Goal: Complete application form: Complete application form

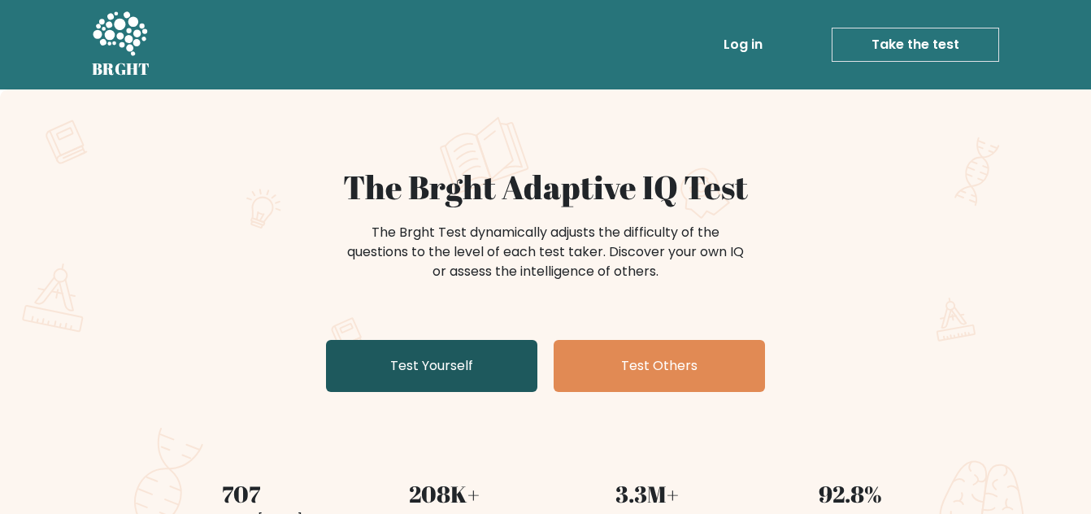
click at [466, 356] on link "Test Yourself" at bounding box center [431, 366] width 211 height 52
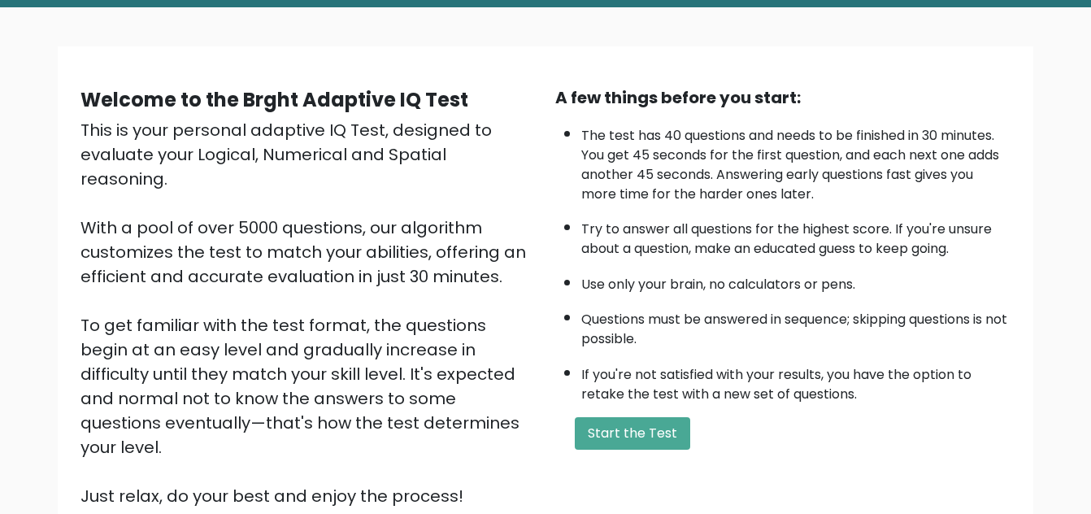
scroll to position [84, 0]
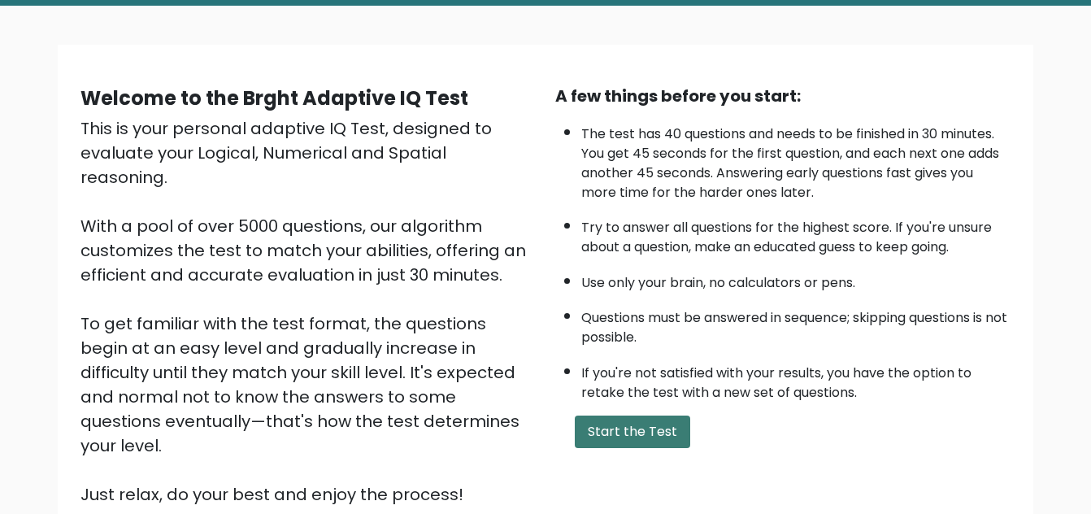
click at [625, 428] on button "Start the Test" at bounding box center [632, 431] width 115 height 33
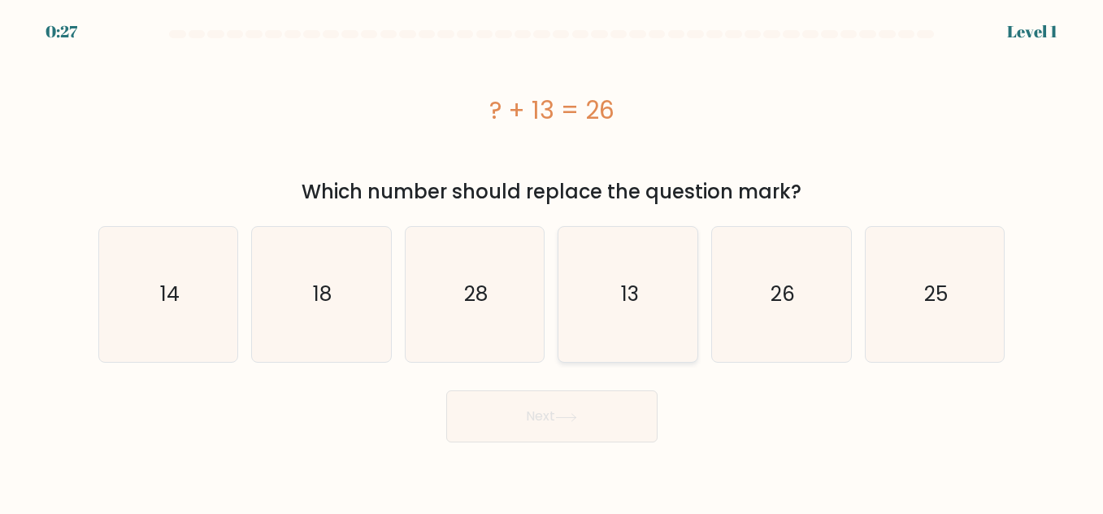
click at [672, 292] on icon "13" at bounding box center [628, 294] width 135 height 135
click at [553, 261] on input "d. 13" at bounding box center [552, 259] width 1 height 4
radio input "true"
click at [546, 424] on button "Next" at bounding box center [551, 416] width 211 height 52
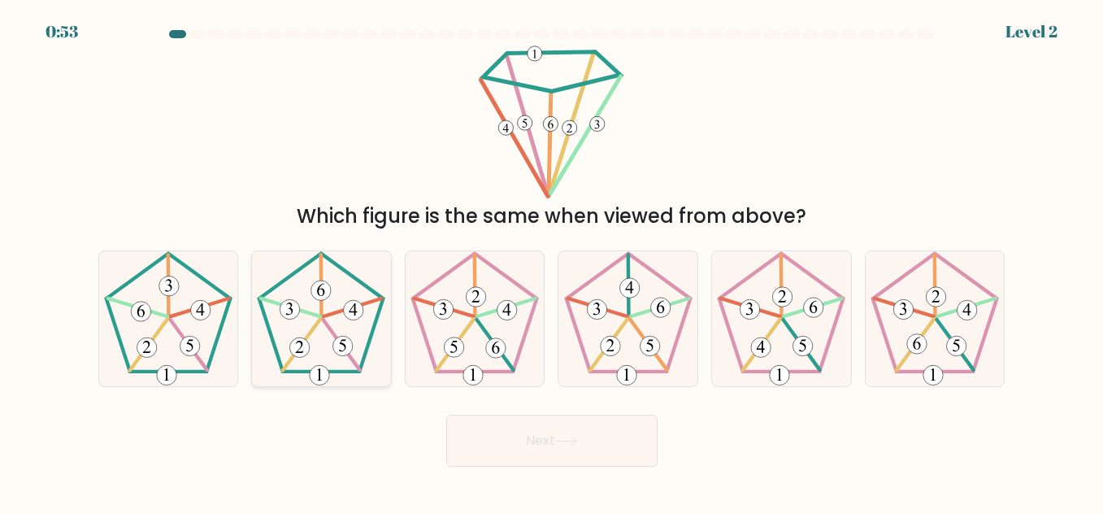
click at [311, 315] on icon at bounding box center [321, 318] width 135 height 135
click at [552, 261] on input "b." at bounding box center [552, 259] width 1 height 4
radio input "true"
click at [530, 430] on button "Next" at bounding box center [551, 441] width 211 height 52
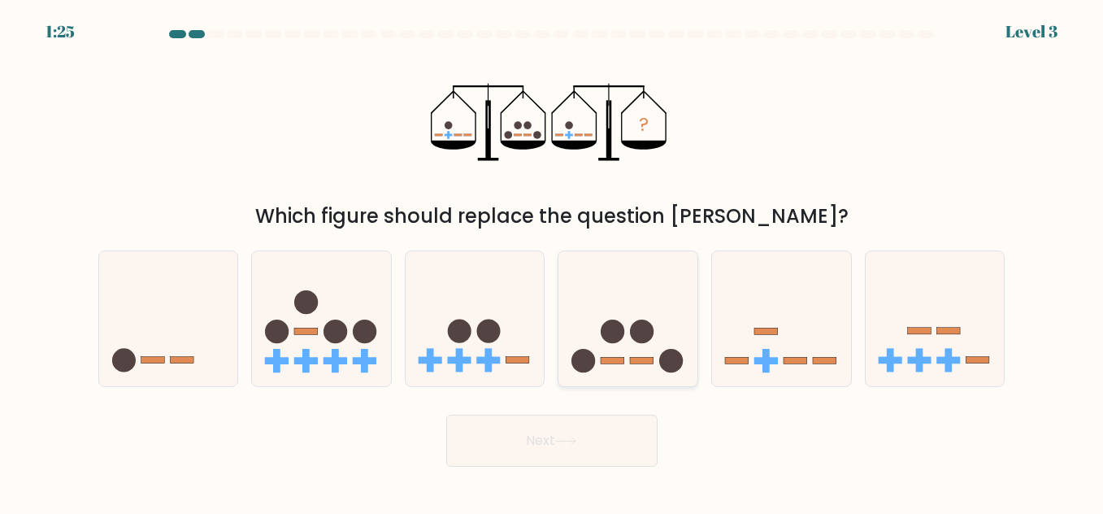
click at [625, 335] on icon at bounding box center [628, 318] width 139 height 115
click at [553, 261] on input "d." at bounding box center [552, 259] width 1 height 4
radio input "true"
click at [588, 443] on button "Next" at bounding box center [551, 441] width 211 height 52
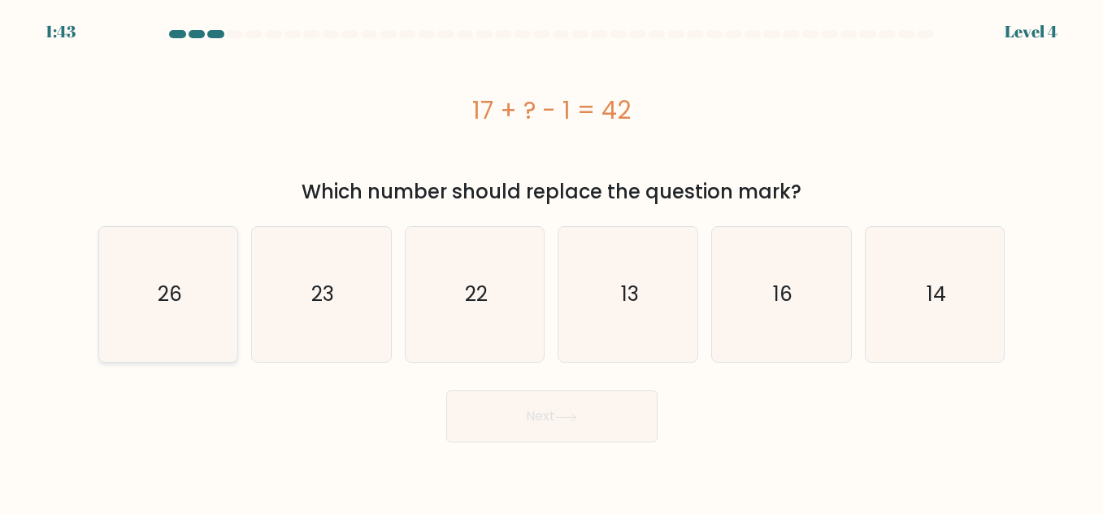
click at [173, 294] on text "26" at bounding box center [169, 294] width 24 height 28
click at [552, 261] on input "a. 26" at bounding box center [552, 259] width 1 height 4
radio input "true"
click at [599, 409] on button "Next" at bounding box center [551, 416] width 211 height 52
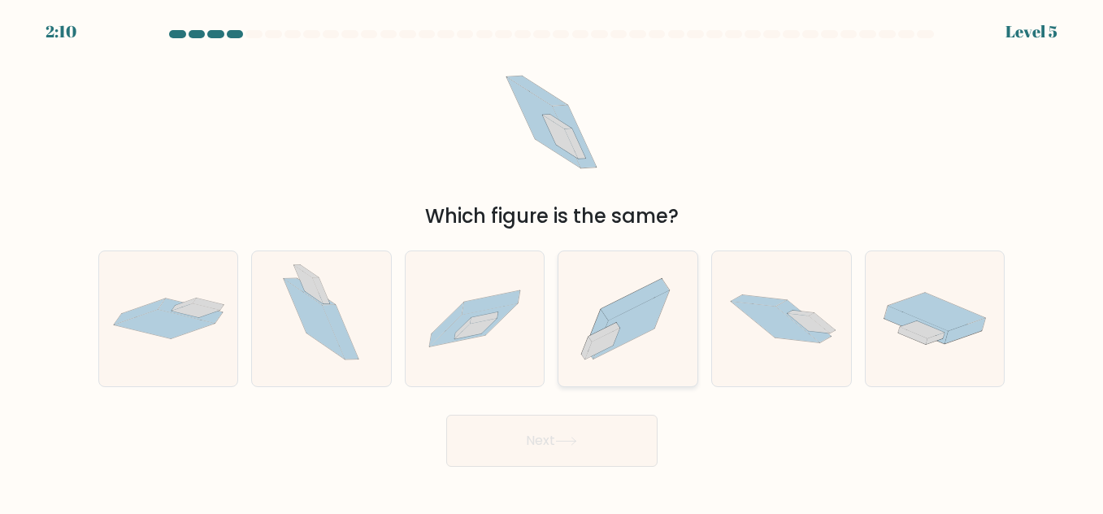
click at [619, 354] on icon at bounding box center [628, 319] width 139 height 123
click at [553, 261] on input "d." at bounding box center [552, 259] width 1 height 4
radio input "true"
click at [546, 455] on button "Next" at bounding box center [551, 441] width 211 height 52
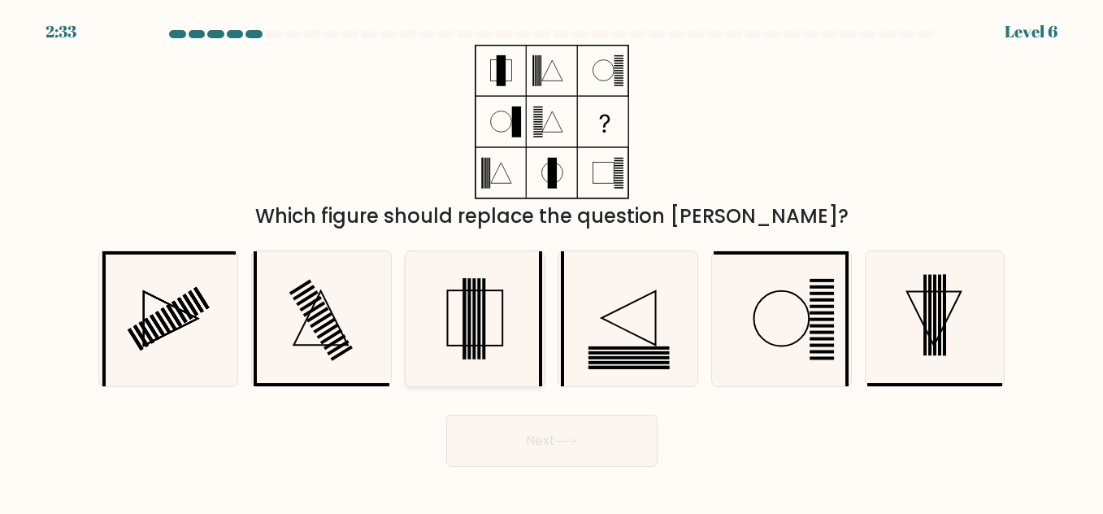
click at [499, 310] on icon at bounding box center [474, 318] width 135 height 135
click at [552, 261] on input "c." at bounding box center [552, 259] width 1 height 4
radio input "true"
click at [544, 432] on button "Next" at bounding box center [551, 441] width 211 height 52
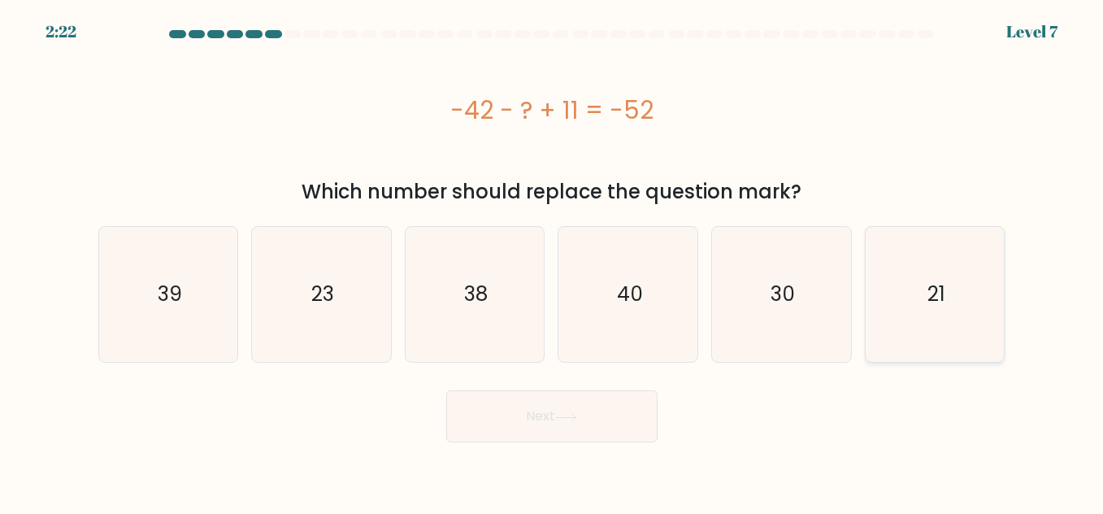
click at [963, 306] on icon "21" at bounding box center [934, 294] width 135 height 135
click at [553, 261] on input "f. 21" at bounding box center [552, 259] width 1 height 4
radio input "true"
click at [615, 390] on button "Next" at bounding box center [551, 416] width 211 height 52
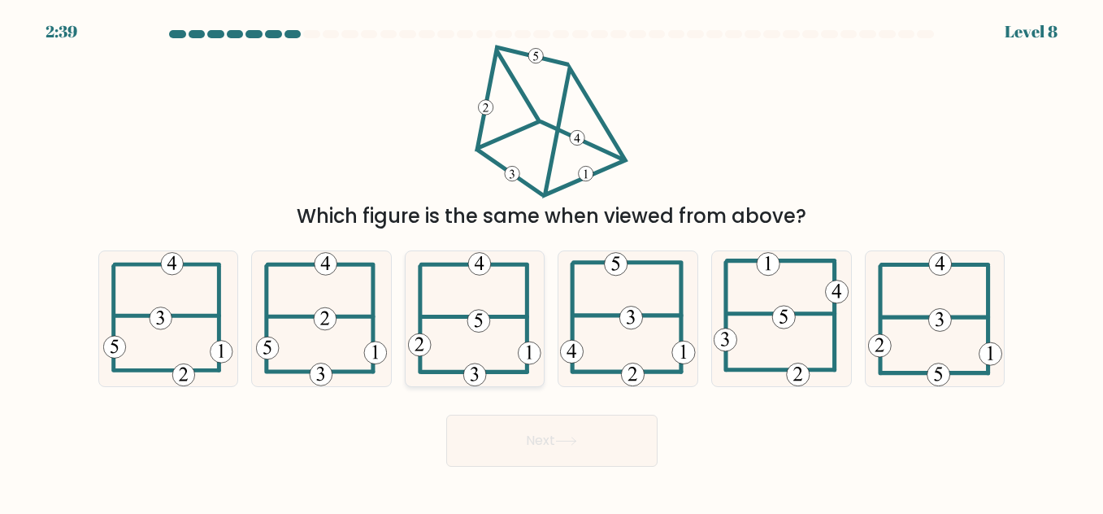
click at [467, 289] on icon at bounding box center [474, 318] width 133 height 135
click at [552, 261] on input "c." at bounding box center [552, 259] width 1 height 4
radio input "true"
click at [504, 429] on button "Next" at bounding box center [551, 441] width 211 height 52
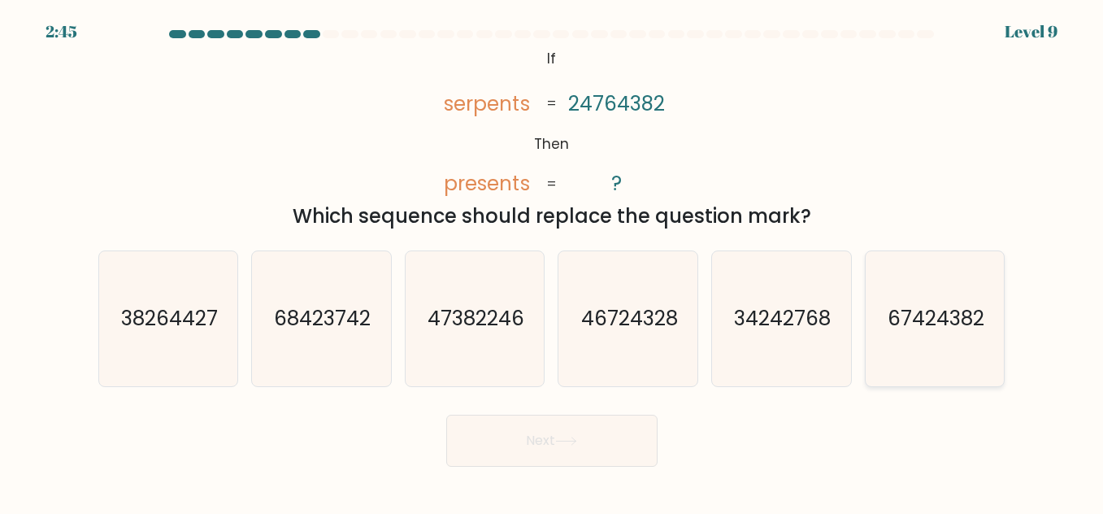
click at [979, 296] on icon "67424382" at bounding box center [934, 318] width 135 height 135
click at [553, 261] on input "f. 67424382" at bounding box center [552, 259] width 1 height 4
radio input "true"
click at [619, 446] on button "Next" at bounding box center [551, 441] width 211 height 52
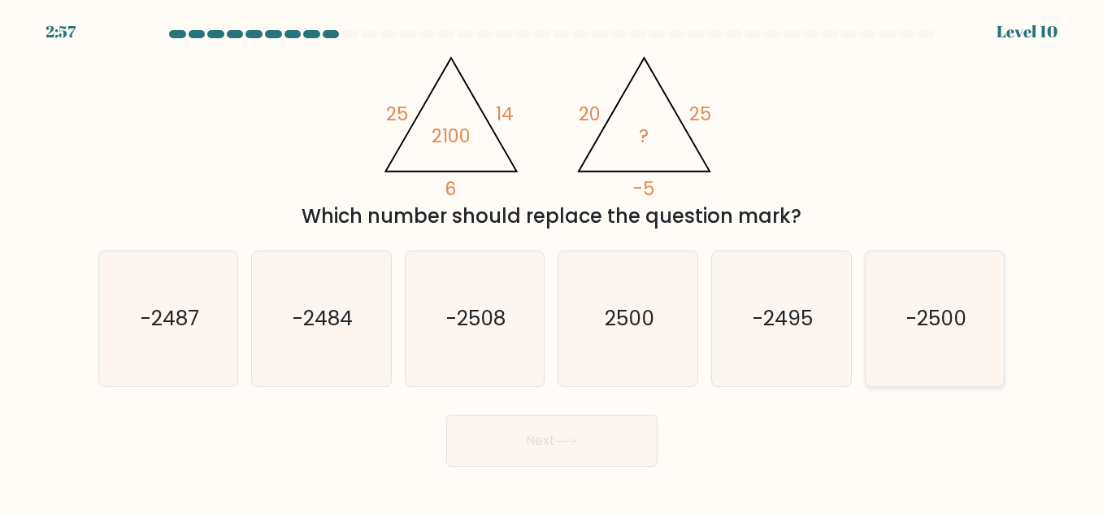
click at [919, 329] on text "-2500" at bounding box center [936, 318] width 60 height 28
click at [553, 261] on input "f. -2500" at bounding box center [552, 259] width 1 height 4
radio input "true"
click at [555, 445] on button "Next" at bounding box center [551, 441] width 211 height 52
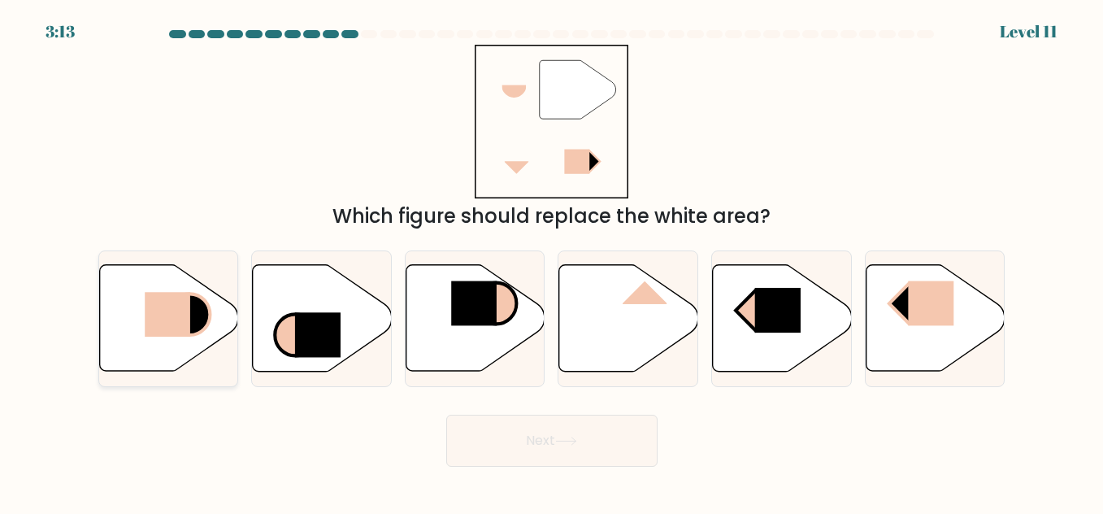
click at [176, 308] on rect at bounding box center [168, 315] width 46 height 45
click at [552, 261] on input "a." at bounding box center [552, 259] width 1 height 4
radio input "true"
click at [608, 433] on button "Next" at bounding box center [551, 441] width 211 height 52
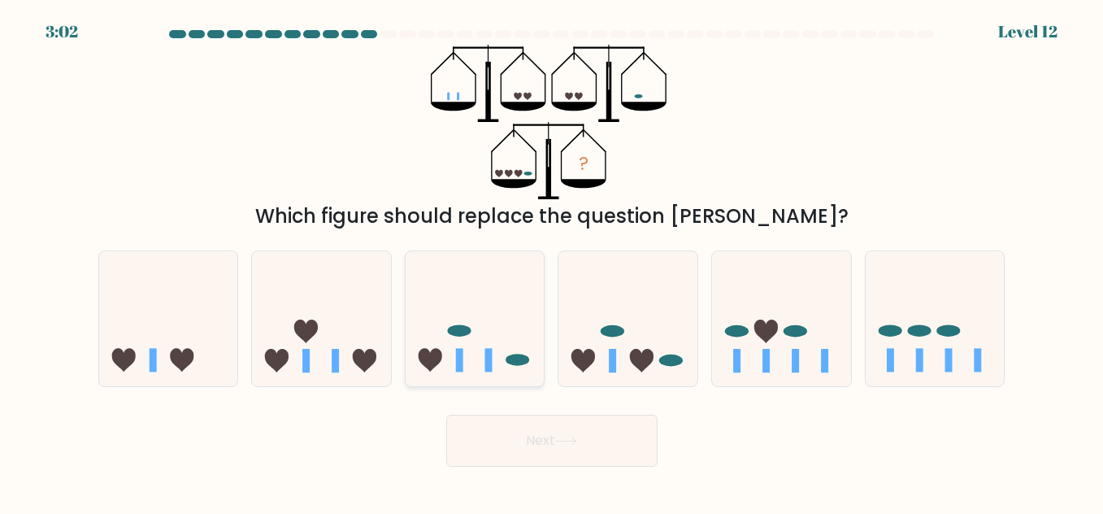
click at [458, 354] on rect at bounding box center [459, 361] width 7 height 24
click at [552, 261] on input "c." at bounding box center [552, 259] width 1 height 4
radio input "true"
click at [351, 321] on icon at bounding box center [321, 318] width 139 height 115
click at [552, 261] on input "b." at bounding box center [552, 259] width 1 height 4
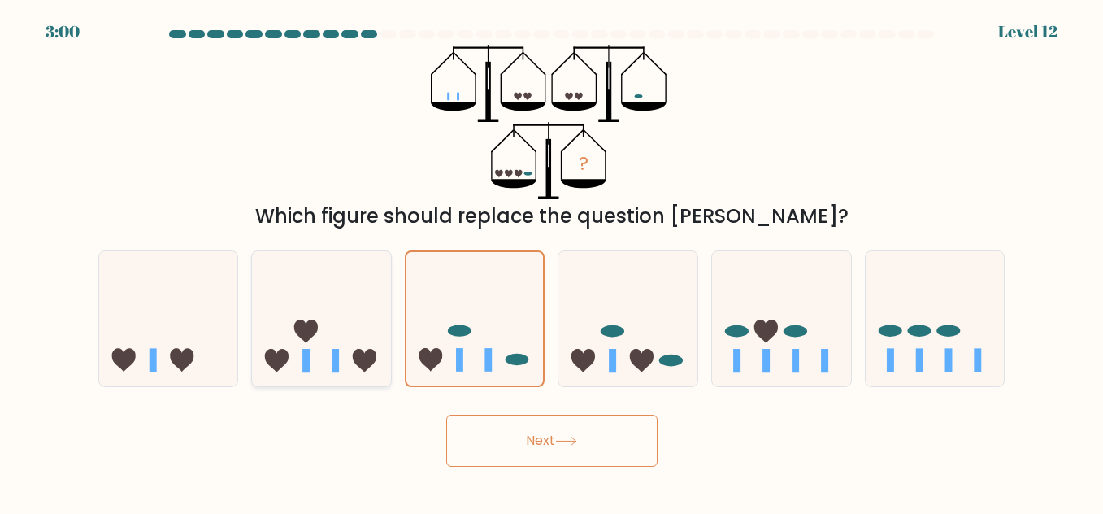
radio input "true"
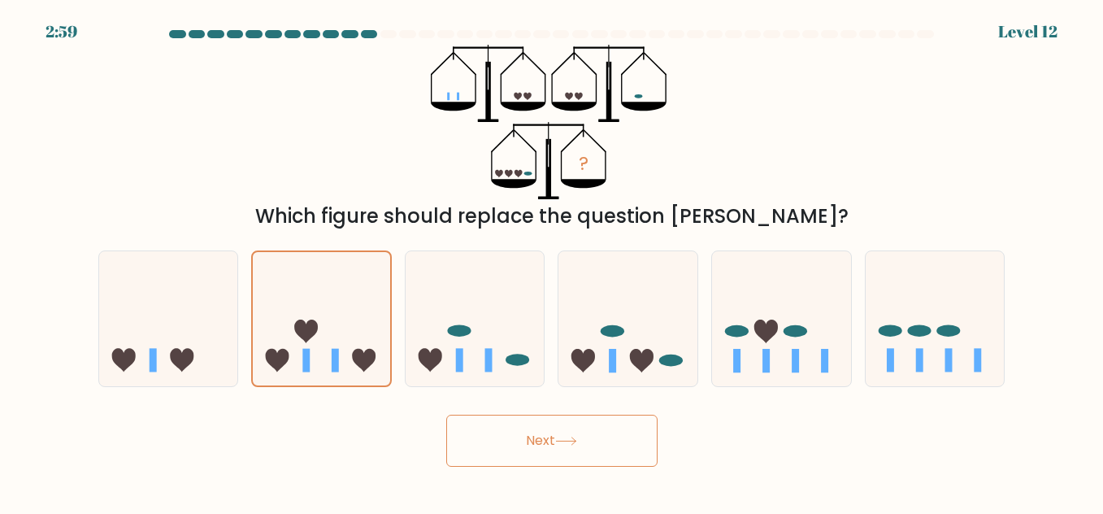
click at [487, 432] on button "Next" at bounding box center [551, 441] width 211 height 52
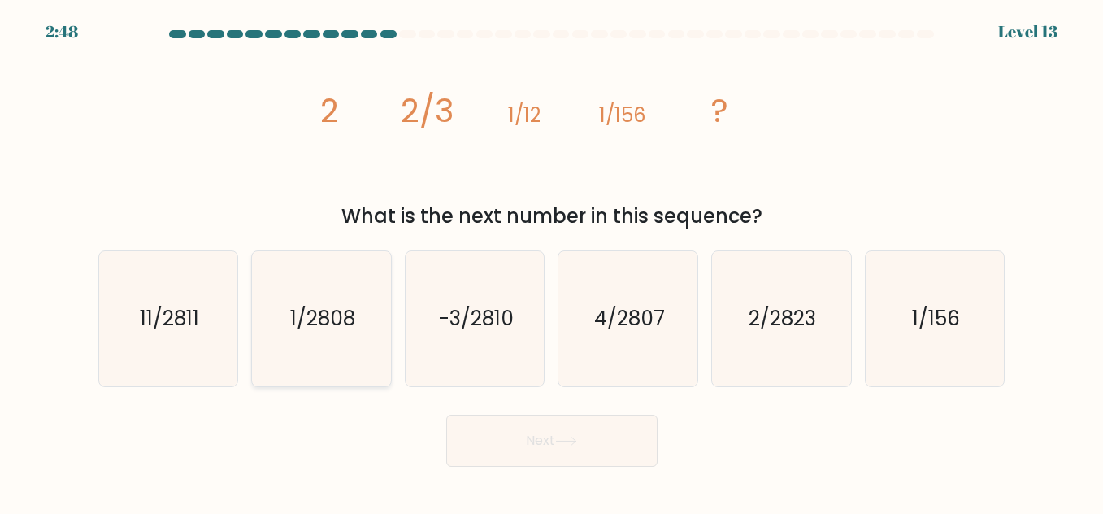
click at [338, 295] on icon "1/2808" at bounding box center [321, 318] width 135 height 135
click at [552, 261] on input "b. 1/2808" at bounding box center [552, 259] width 1 height 4
radio input "true"
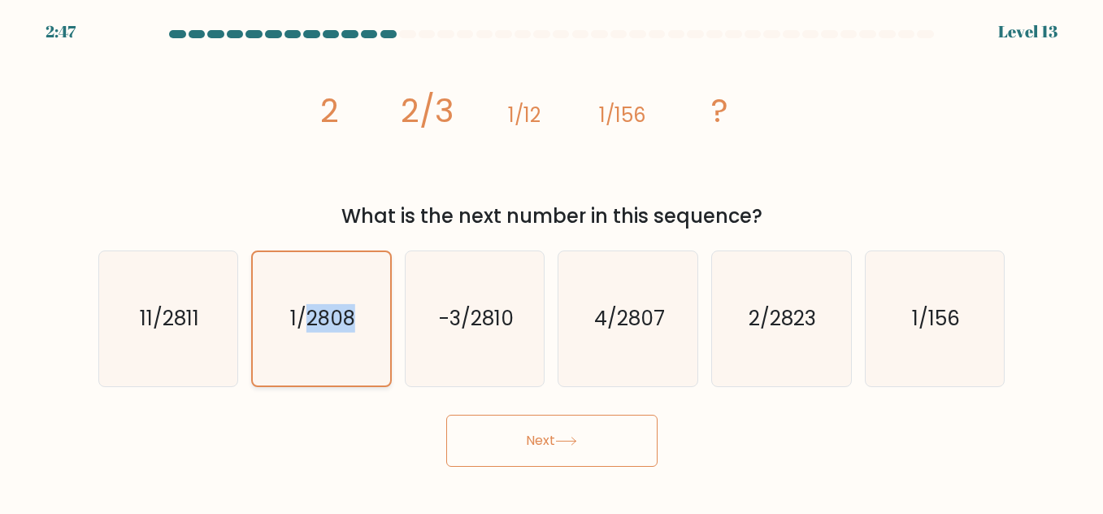
click at [338, 295] on icon "1/2808" at bounding box center [320, 318] width 133 height 133
click at [552, 261] on input "b. 1/2808" at bounding box center [552, 259] width 1 height 4
click at [548, 428] on button "Next" at bounding box center [551, 441] width 211 height 52
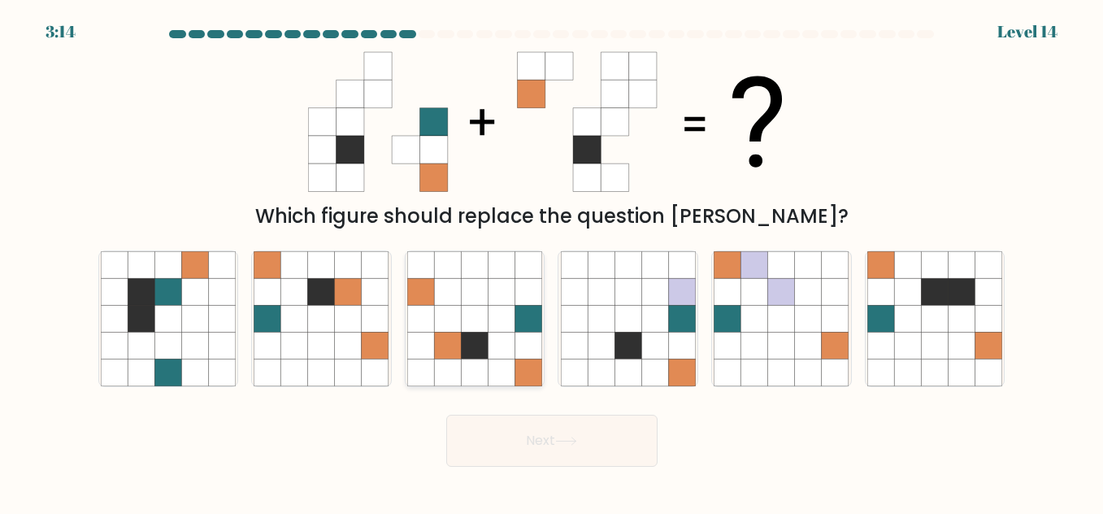
click at [483, 350] on icon at bounding box center [475, 345] width 27 height 27
click at [552, 261] on input "c." at bounding box center [552, 259] width 1 height 4
radio input "true"
click at [515, 449] on button "Next" at bounding box center [551, 441] width 211 height 52
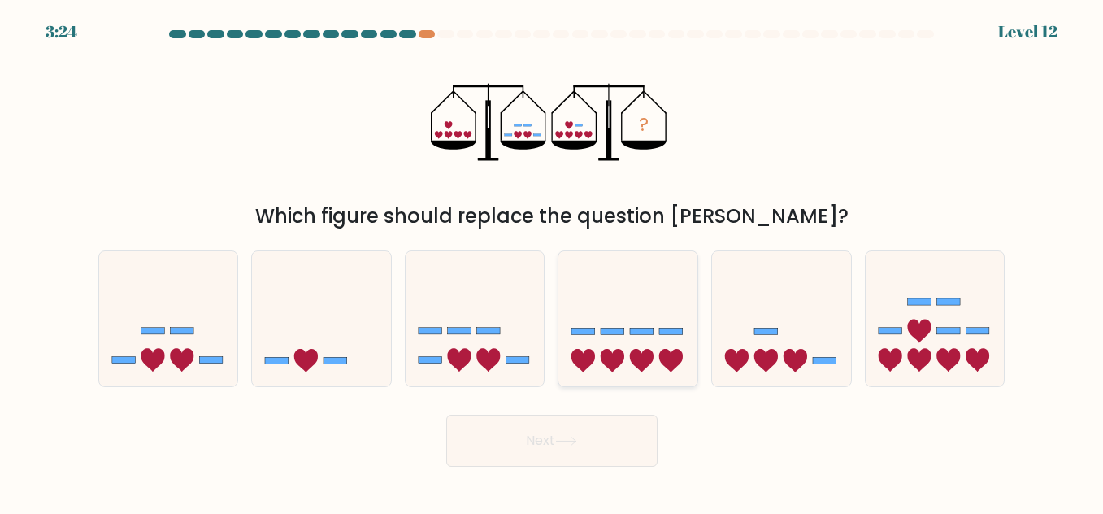
click at [624, 355] on icon at bounding box center [613, 361] width 24 height 24
click at [553, 261] on input "d." at bounding box center [552, 259] width 1 height 4
radio input "true"
click at [571, 451] on button "Next" at bounding box center [551, 441] width 211 height 52
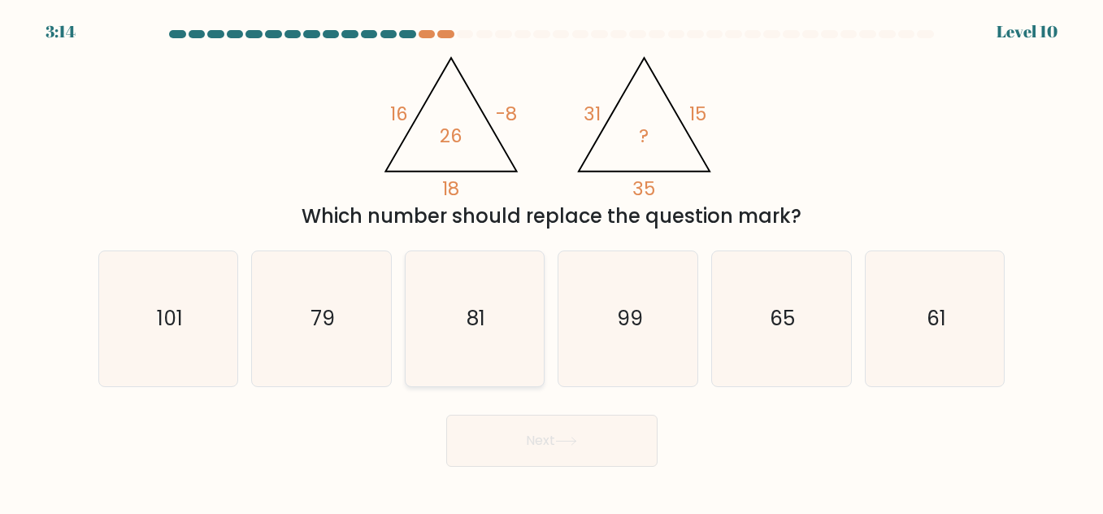
click at [442, 339] on icon "81" at bounding box center [474, 318] width 135 height 135
click at [552, 261] on input "c. 81" at bounding box center [552, 259] width 1 height 4
radio input "true"
click at [442, 339] on icon "81" at bounding box center [474, 318] width 133 height 133
click at [552, 261] on input "c. 81" at bounding box center [552, 259] width 1 height 4
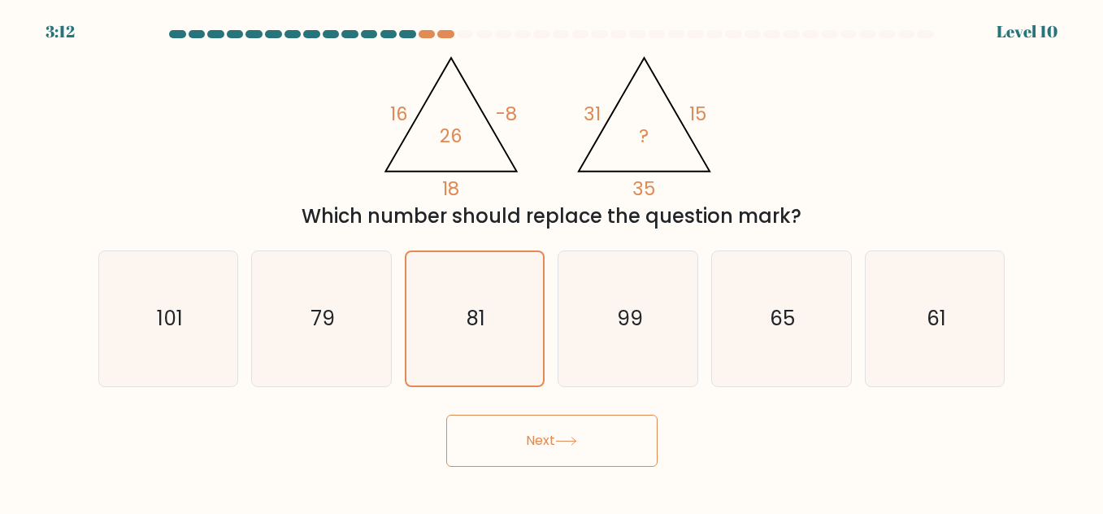
drag, startPoint x: 442, startPoint y: 339, endPoint x: 515, endPoint y: 439, distance: 123.9
click at [515, 439] on button "Next" at bounding box center [551, 441] width 211 height 52
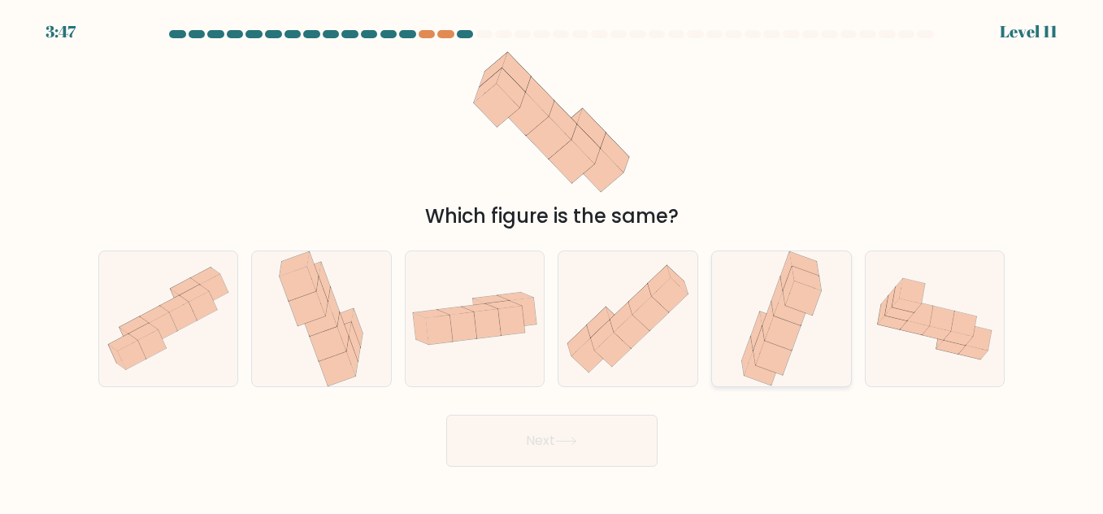
click at [798, 326] on icon at bounding box center [783, 333] width 36 height 34
click at [553, 261] on input "e." at bounding box center [552, 259] width 1 height 4
radio input "true"
click at [647, 431] on button "Next" at bounding box center [551, 441] width 211 height 52
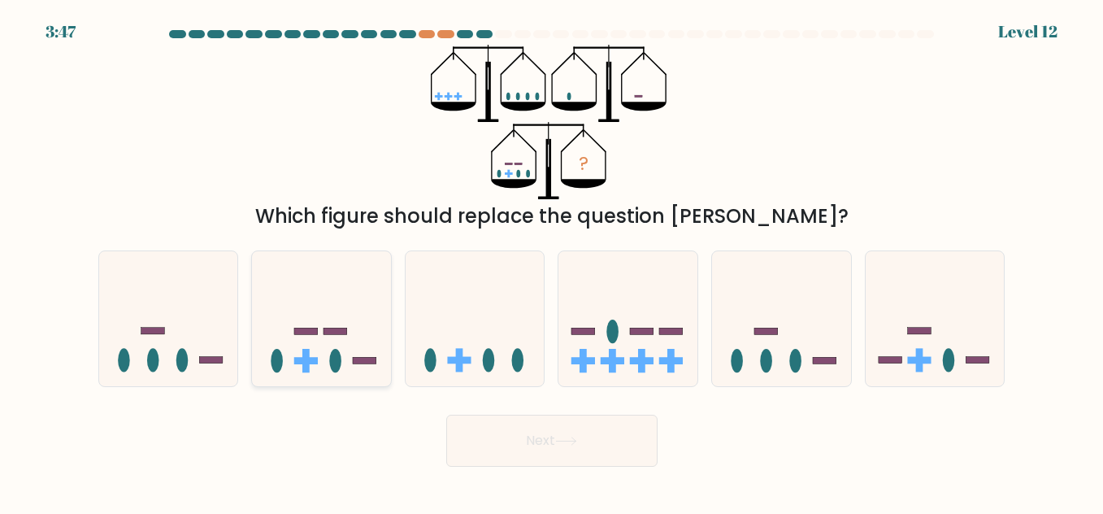
click at [363, 340] on icon at bounding box center [321, 318] width 139 height 115
click at [552, 261] on input "b." at bounding box center [552, 259] width 1 height 4
radio input "true"
click at [515, 434] on button "Next" at bounding box center [551, 441] width 211 height 52
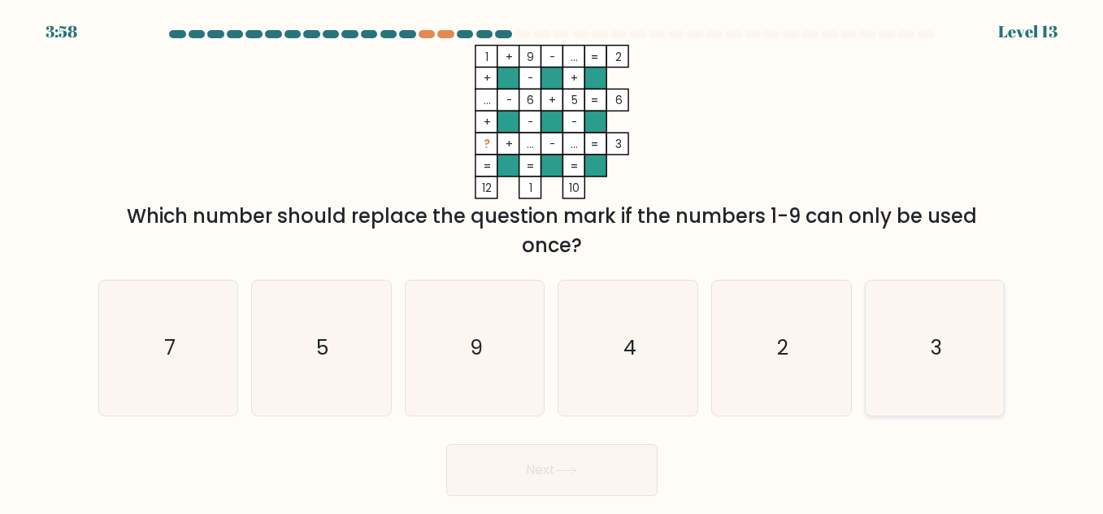
click at [921, 346] on icon "3" at bounding box center [934, 347] width 135 height 135
click at [553, 261] on input "f. 3" at bounding box center [552, 259] width 1 height 4
radio input "true"
click at [611, 461] on button "Next" at bounding box center [551, 470] width 211 height 52
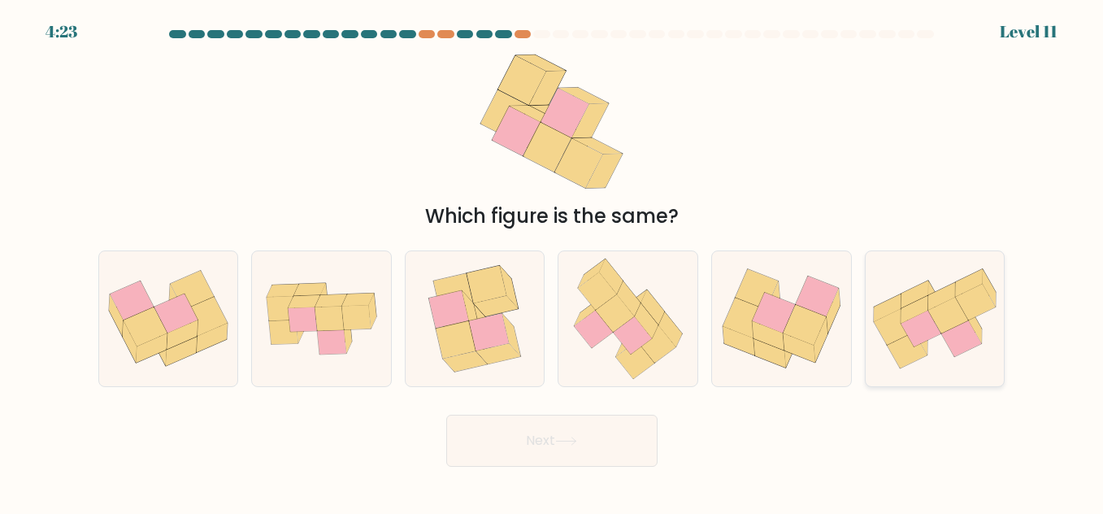
click at [980, 342] on icon at bounding box center [961, 338] width 40 height 37
click at [553, 261] on input "f." at bounding box center [552, 259] width 1 height 4
radio input "true"
click at [298, 359] on icon at bounding box center [321, 319] width 139 height 98
click at [552, 261] on input "b." at bounding box center [552, 259] width 1 height 4
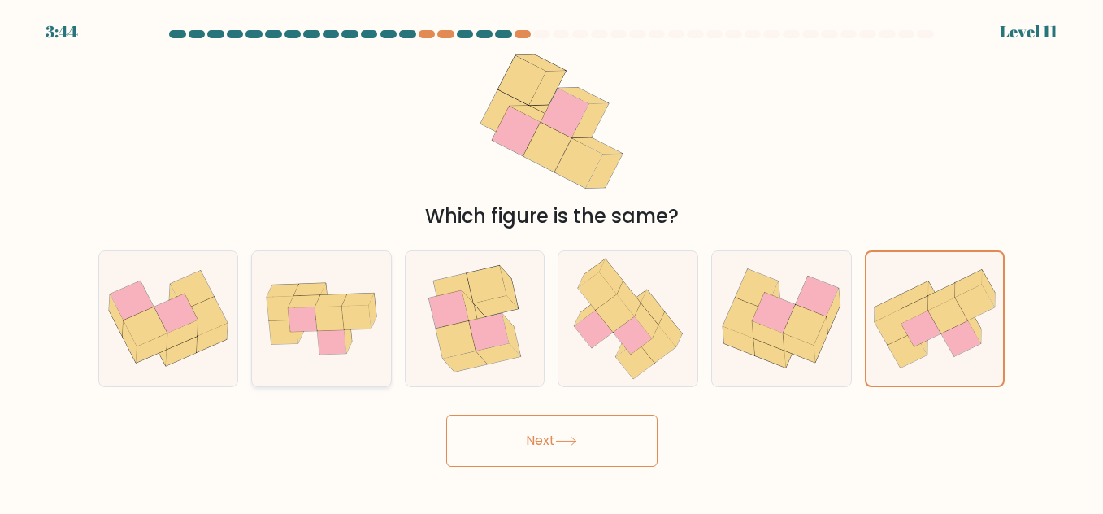
radio input "true"
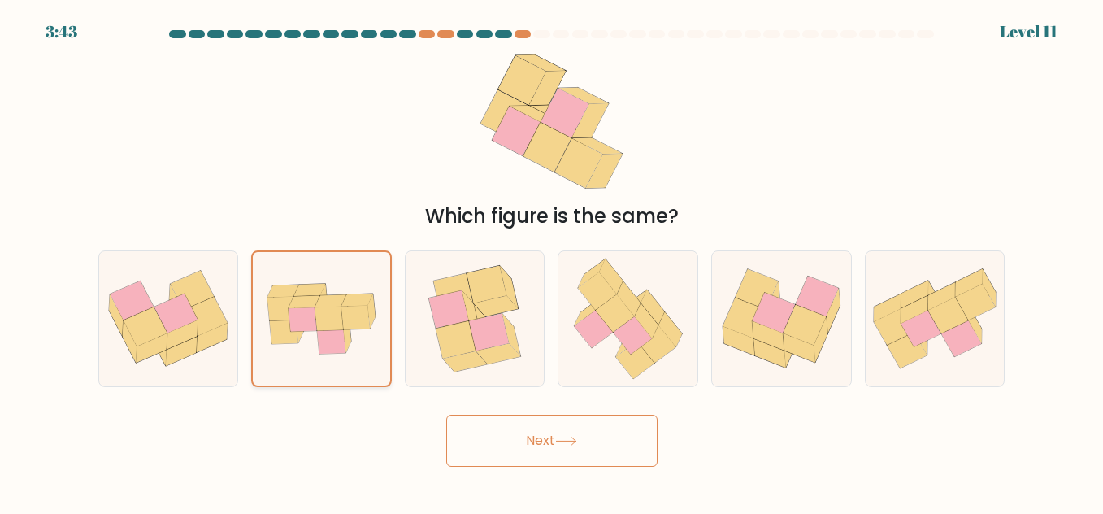
click at [298, 359] on icon at bounding box center [321, 319] width 137 height 96
click at [552, 261] on input "b." at bounding box center [552, 259] width 1 height 4
click at [637, 293] on icon at bounding box center [629, 318] width 132 height 135
click at [553, 261] on input "d." at bounding box center [552, 259] width 1 height 4
radio input "true"
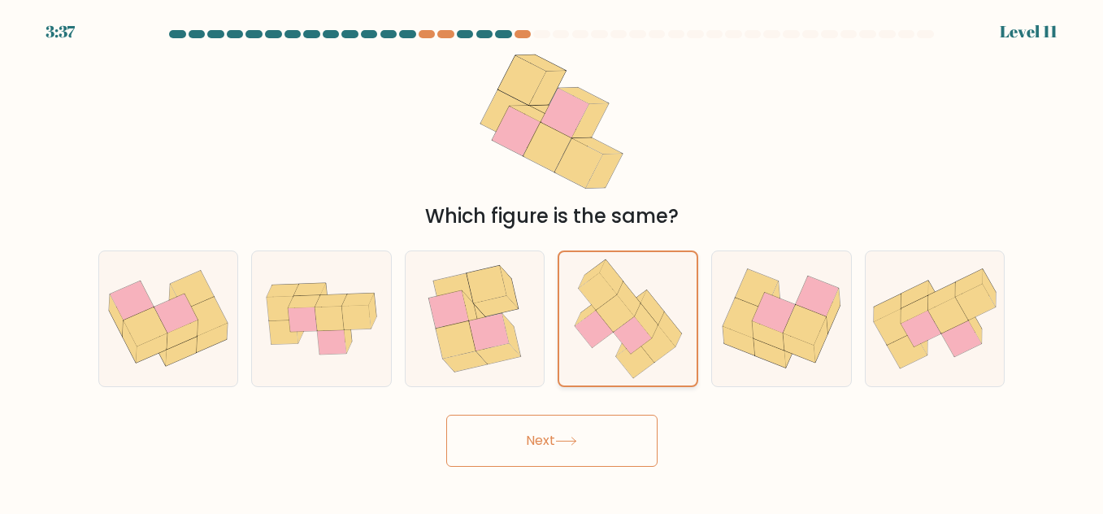
click at [637, 293] on icon at bounding box center [628, 318] width 130 height 133
click at [553, 261] on input "d." at bounding box center [552, 259] width 1 height 4
click at [567, 437] on icon at bounding box center [566, 441] width 22 height 9
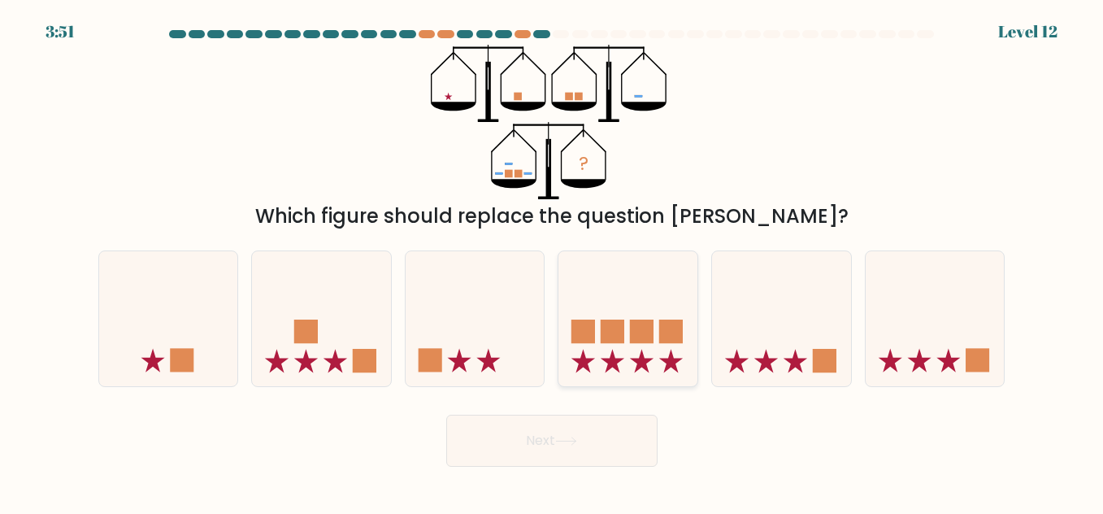
click at [668, 336] on rect at bounding box center [671, 331] width 24 height 24
click at [553, 261] on input "d." at bounding box center [552, 259] width 1 height 4
radio input "true"
click at [598, 421] on button "Next" at bounding box center [551, 441] width 211 height 52
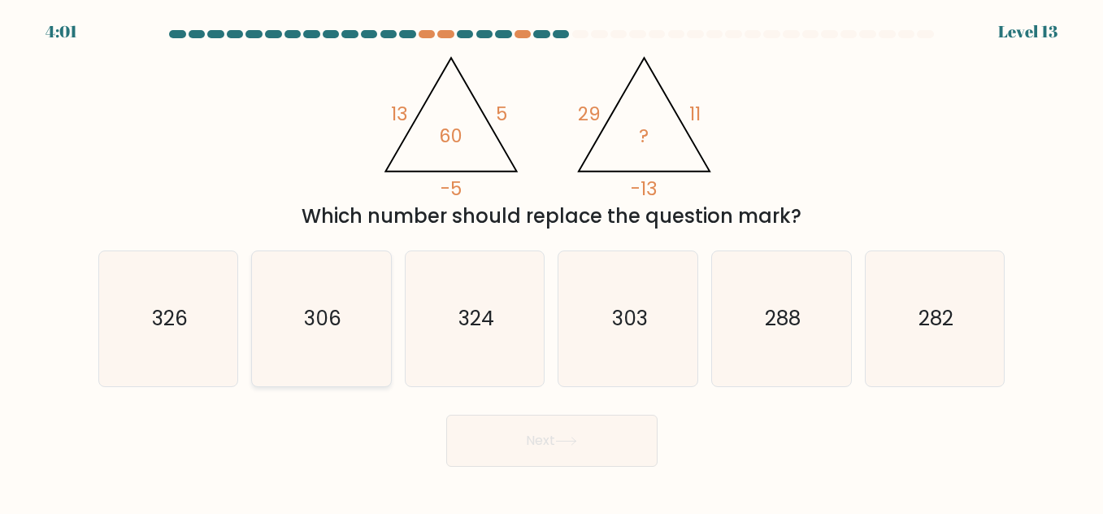
click at [341, 312] on text "306" at bounding box center [322, 318] width 37 height 28
click at [552, 261] on input "b. 306" at bounding box center [552, 259] width 1 height 4
radio input "true"
click at [519, 438] on button "Next" at bounding box center [551, 441] width 211 height 52
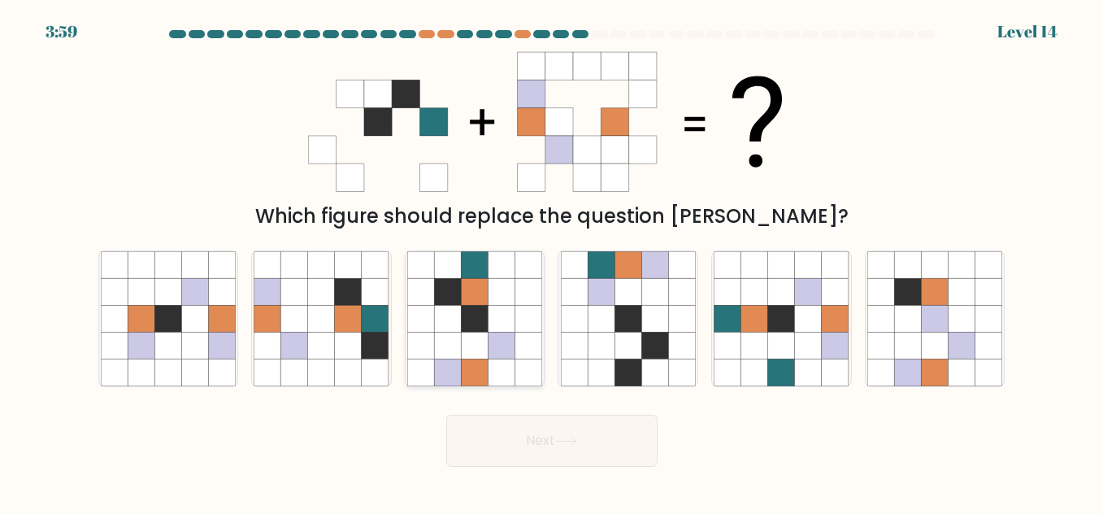
click at [492, 313] on icon at bounding box center [502, 318] width 27 height 27
click at [552, 261] on input "c." at bounding box center [552, 259] width 1 height 4
radio input "true"
click at [519, 420] on button "Next" at bounding box center [551, 441] width 211 height 52
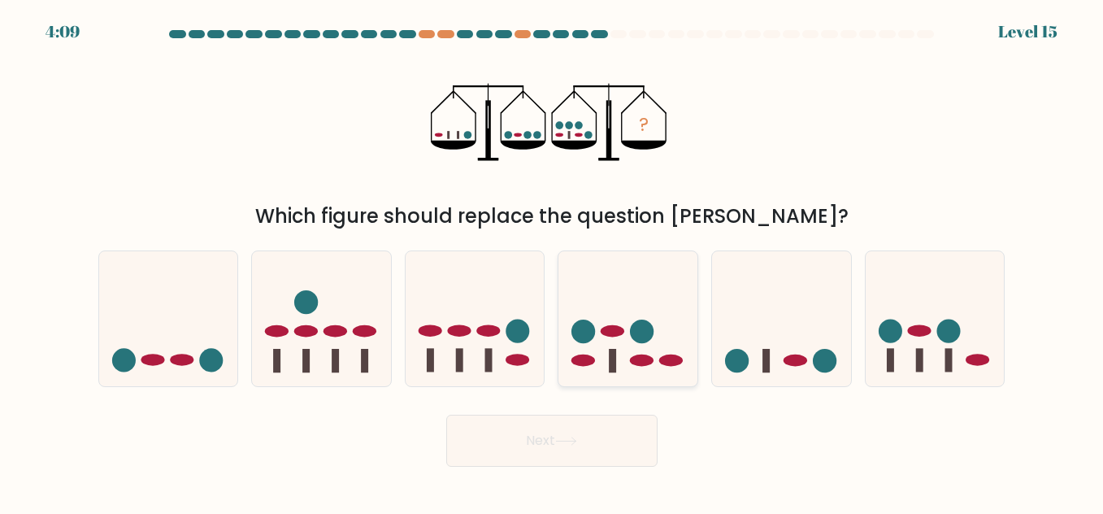
click at [681, 315] on icon at bounding box center [628, 318] width 139 height 115
click at [553, 261] on input "d." at bounding box center [552, 259] width 1 height 4
radio input "true"
click at [577, 455] on button "Next" at bounding box center [551, 441] width 211 height 52
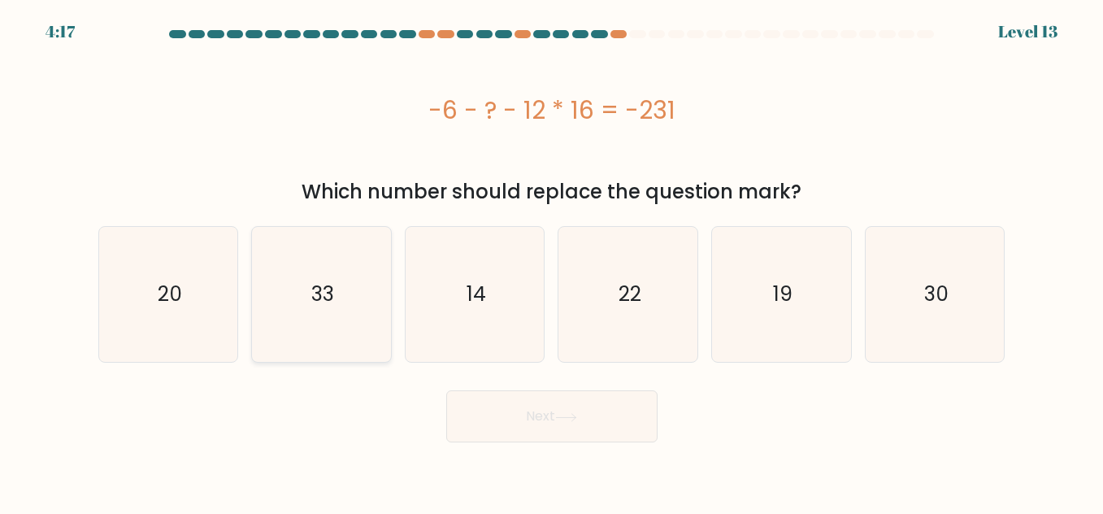
click at [346, 308] on icon "33" at bounding box center [321, 294] width 135 height 135
click at [552, 261] on input "b. 33" at bounding box center [552, 259] width 1 height 4
radio input "true"
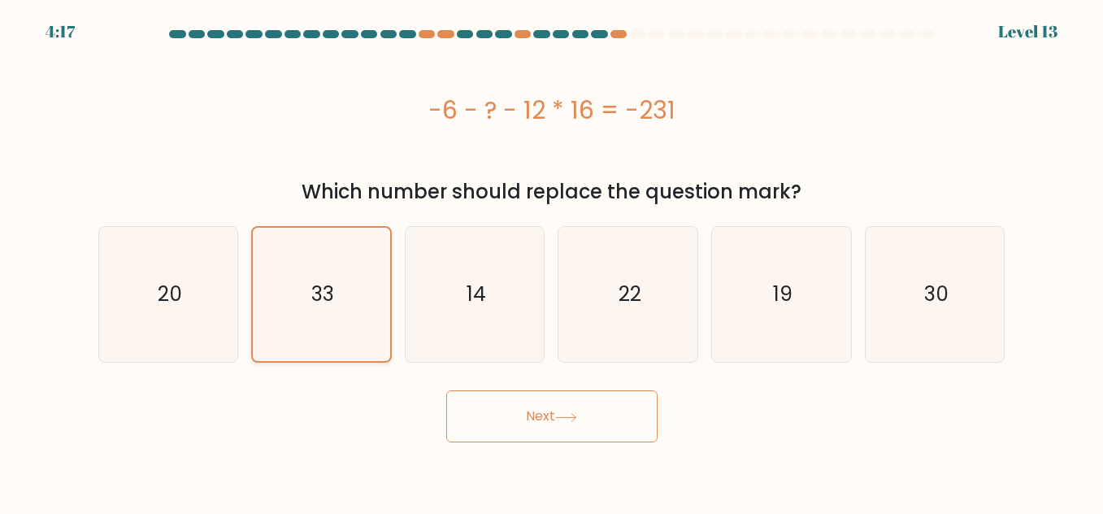
click at [346, 308] on icon "33" at bounding box center [320, 294] width 133 height 133
click at [552, 261] on input "b. 33" at bounding box center [552, 259] width 1 height 4
click at [346, 308] on icon "33" at bounding box center [320, 294] width 133 height 133
click at [552, 261] on input "b. 33" at bounding box center [552, 259] width 1 height 4
click at [506, 428] on button "Next" at bounding box center [551, 416] width 211 height 52
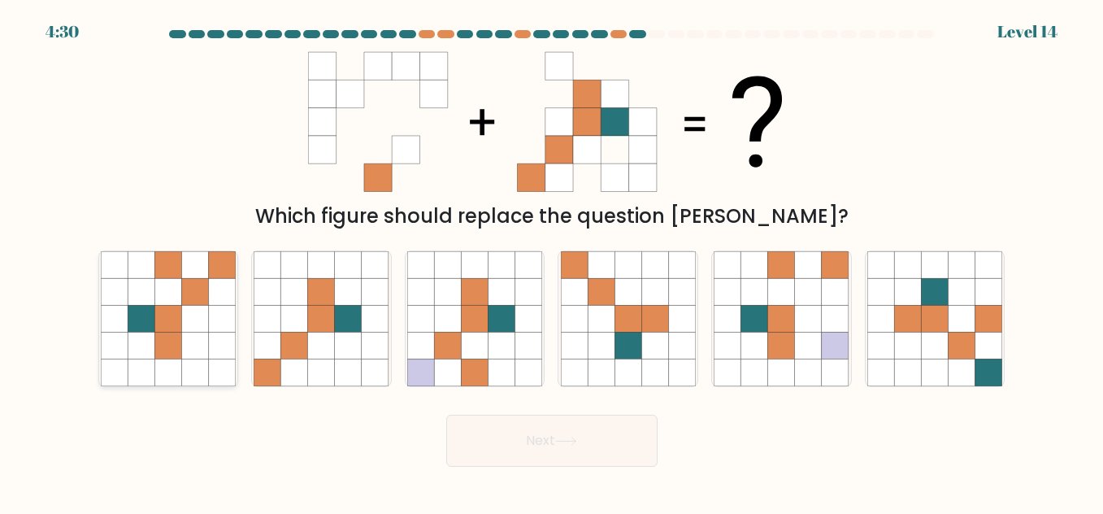
click at [148, 332] on icon at bounding box center [141, 318] width 27 height 27
click at [552, 261] on input "a." at bounding box center [552, 259] width 1 height 4
radio input "true"
click at [535, 461] on button "Next" at bounding box center [551, 441] width 211 height 52
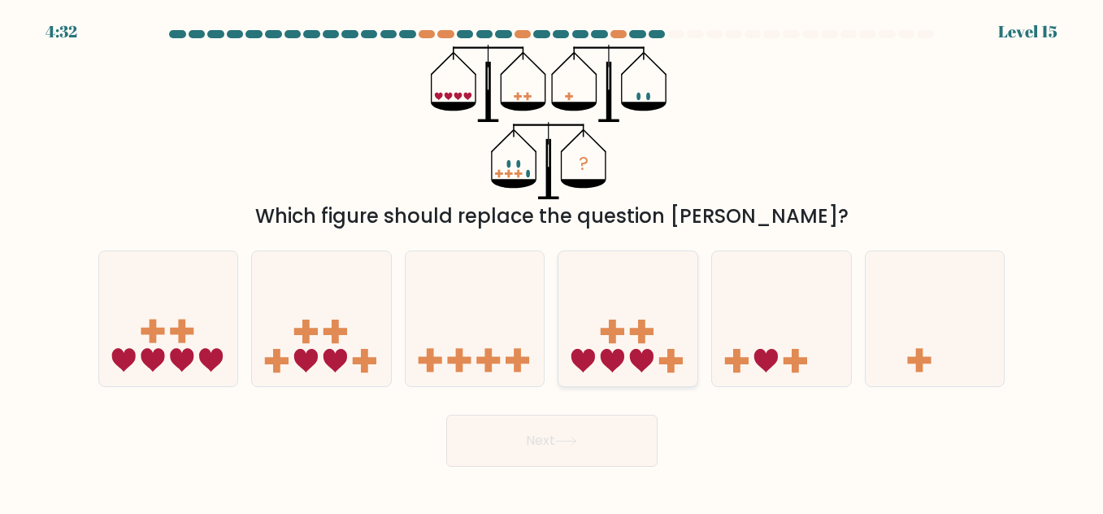
click at [632, 386] on div at bounding box center [628, 318] width 141 height 137
click at [553, 261] on input "d." at bounding box center [552, 259] width 1 height 4
radio input "true"
click at [585, 454] on button "Next" at bounding box center [551, 441] width 211 height 52
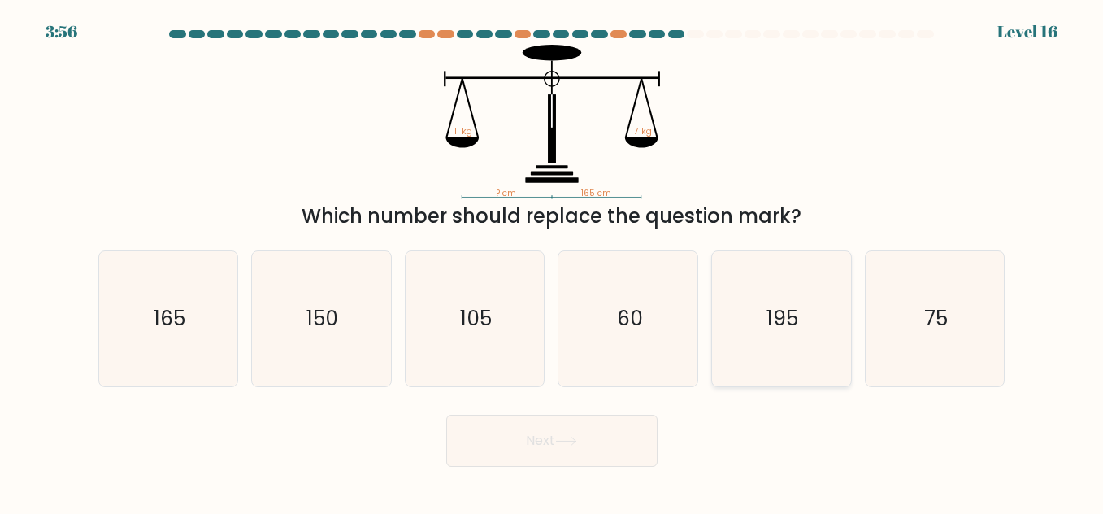
click at [827, 314] on icon "195" at bounding box center [781, 318] width 135 height 135
click at [553, 261] on input "e. 195" at bounding box center [552, 259] width 1 height 4
radio input "true"
click at [505, 443] on button "Next" at bounding box center [551, 441] width 211 height 52
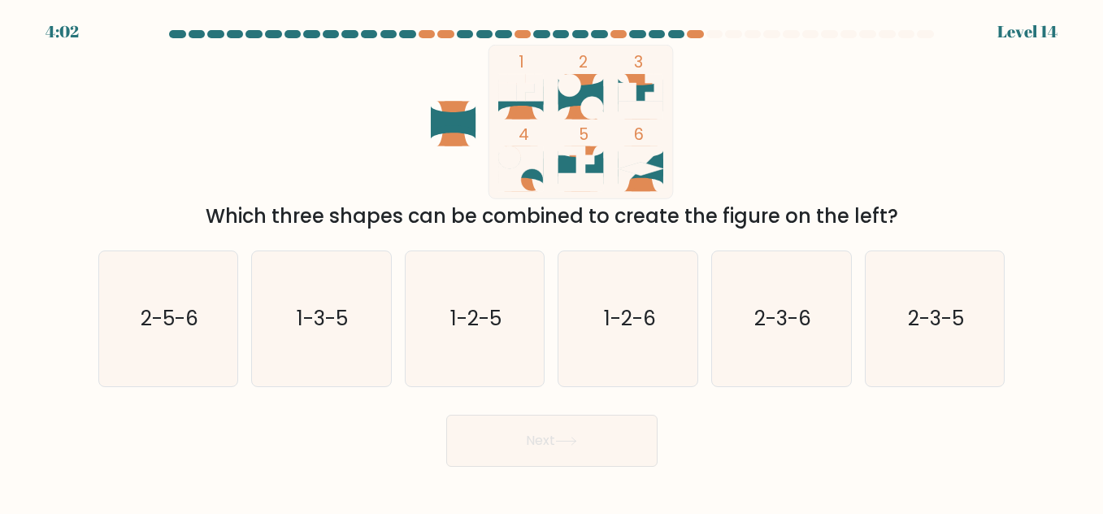
click at [548, 300] on div "c. 1-2-5" at bounding box center [475, 318] width 154 height 137
click at [329, 302] on icon "1-3-5" at bounding box center [321, 318] width 135 height 135
click at [552, 261] on input "b. 1-3-5" at bounding box center [552, 259] width 1 height 4
radio input "true"
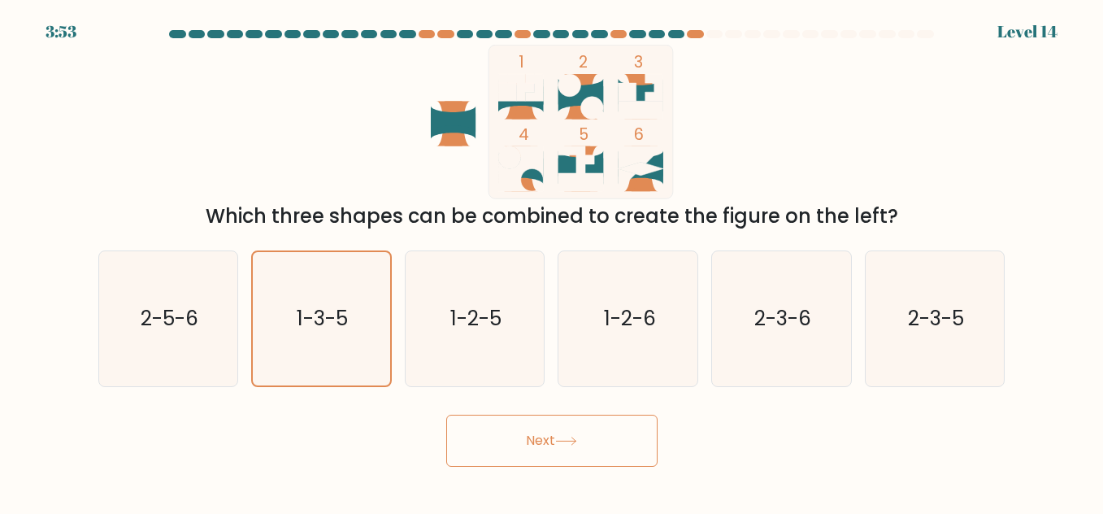
click at [550, 446] on button "Next" at bounding box center [551, 441] width 211 height 52
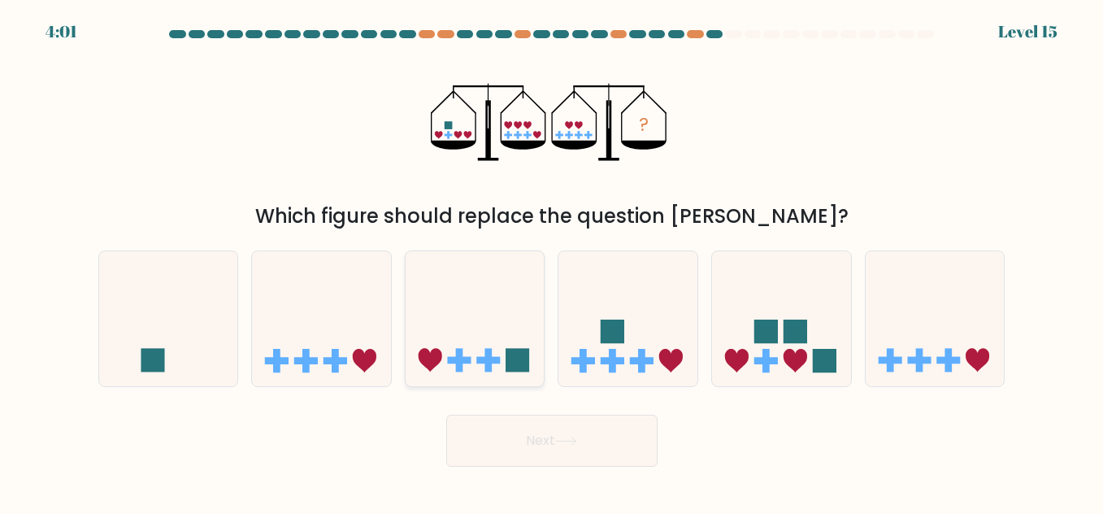
click at [468, 371] on icon at bounding box center [475, 318] width 139 height 115
click at [552, 261] on input "c." at bounding box center [552, 259] width 1 height 4
radio input "true"
click at [504, 437] on button "Next" at bounding box center [551, 441] width 211 height 52
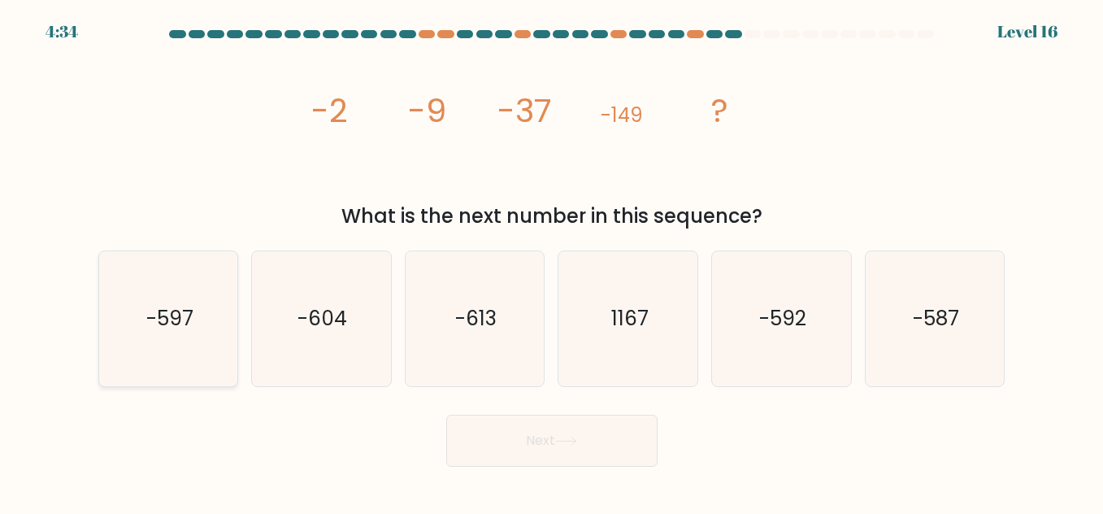
click at [180, 263] on icon "-597" at bounding box center [168, 318] width 135 height 135
click at [552, 261] on input "a. -597" at bounding box center [552, 259] width 1 height 4
radio input "true"
click at [519, 413] on div "Next" at bounding box center [552, 436] width 927 height 60
click at [516, 439] on button "Next" at bounding box center [551, 441] width 211 height 52
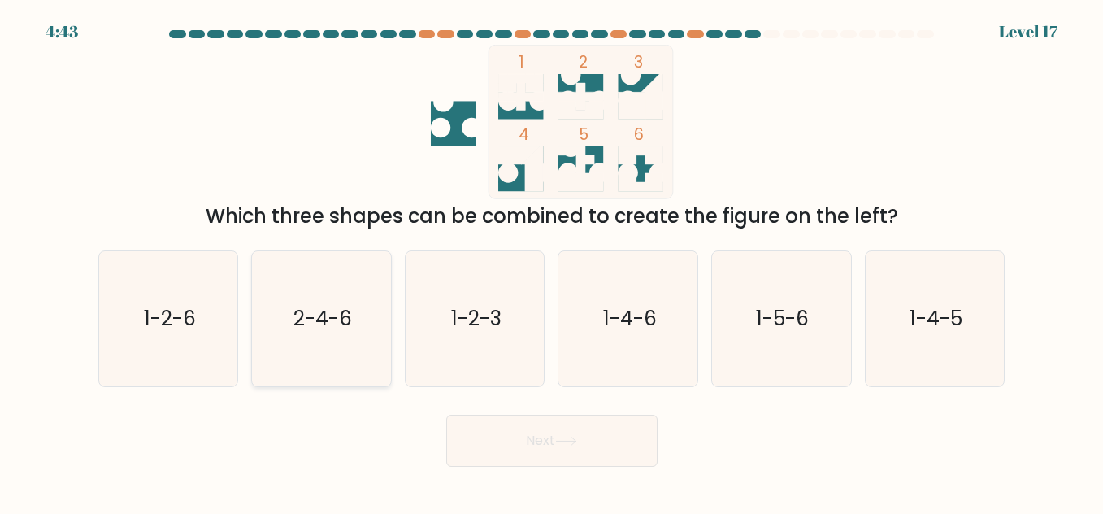
click at [337, 267] on icon "2-4-6" at bounding box center [321, 318] width 135 height 135
click at [552, 261] on input "b. 2-4-6" at bounding box center [552, 259] width 1 height 4
radio input "true"
click at [550, 463] on button "Next" at bounding box center [551, 441] width 211 height 52
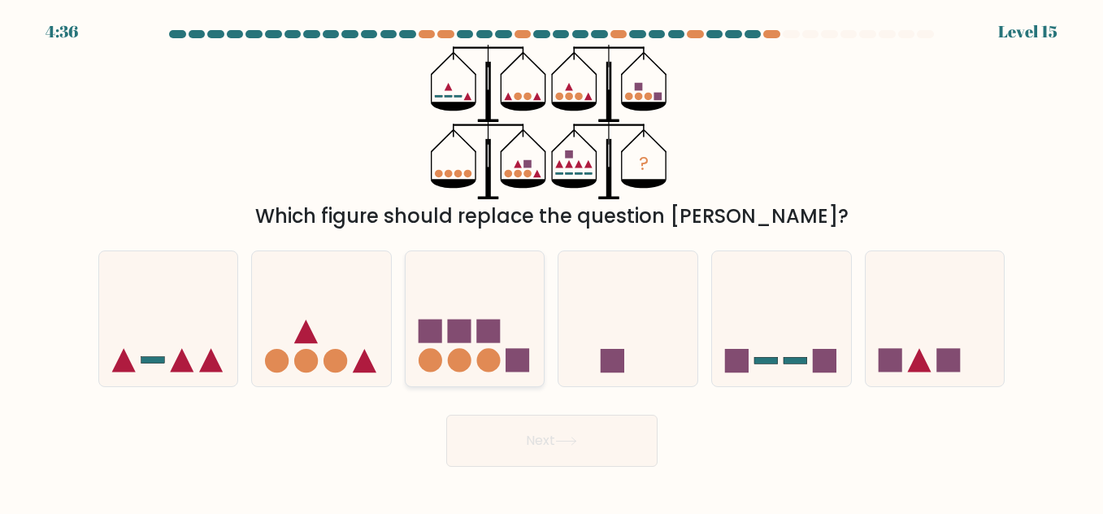
click at [477, 329] on rect at bounding box center [488, 331] width 24 height 24
click at [552, 261] on input "c." at bounding box center [552, 259] width 1 height 4
radio input "true"
click at [791, 304] on icon at bounding box center [781, 318] width 139 height 115
click at [553, 261] on input "e." at bounding box center [552, 259] width 1 height 4
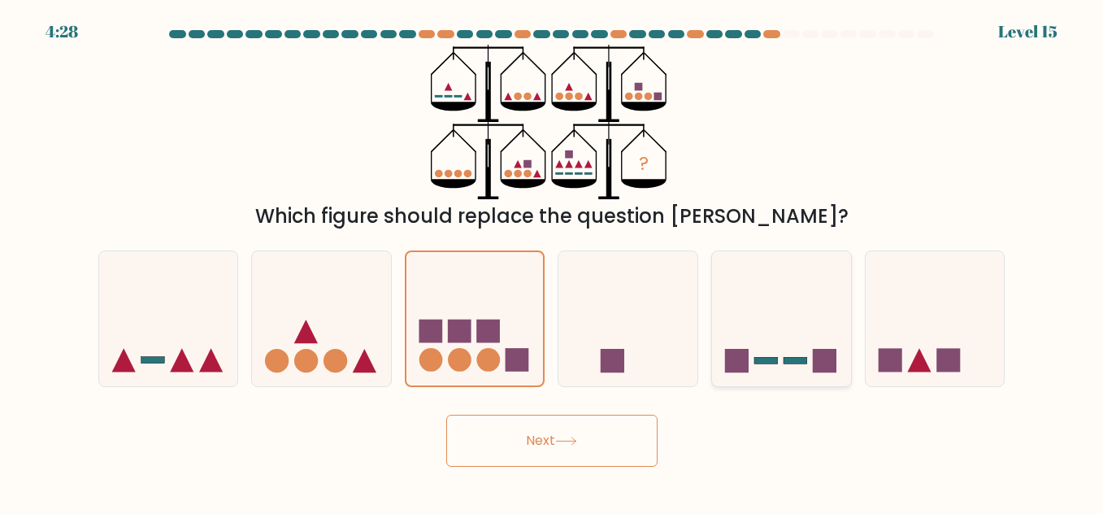
radio input "true"
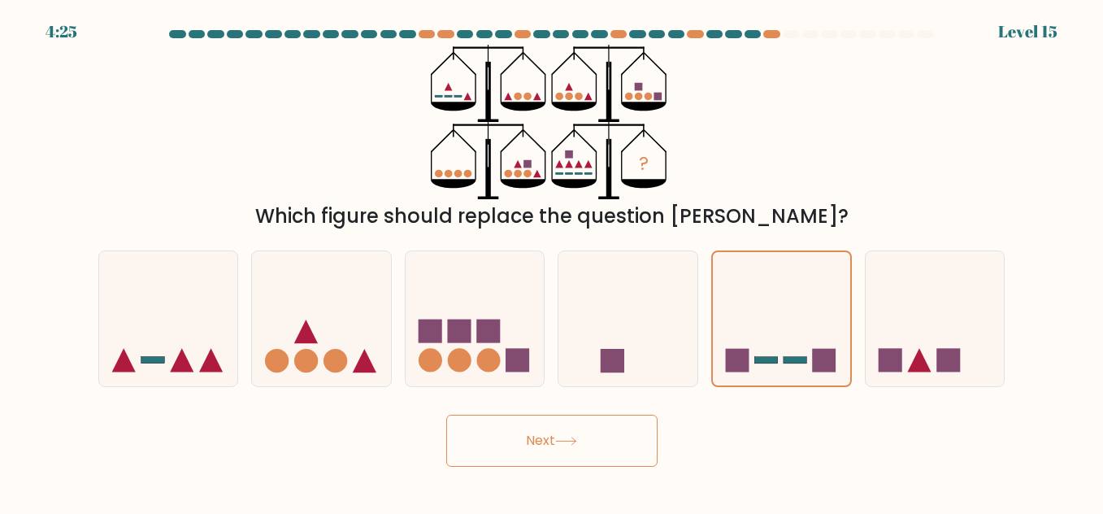
click at [543, 447] on button "Next" at bounding box center [551, 441] width 211 height 52
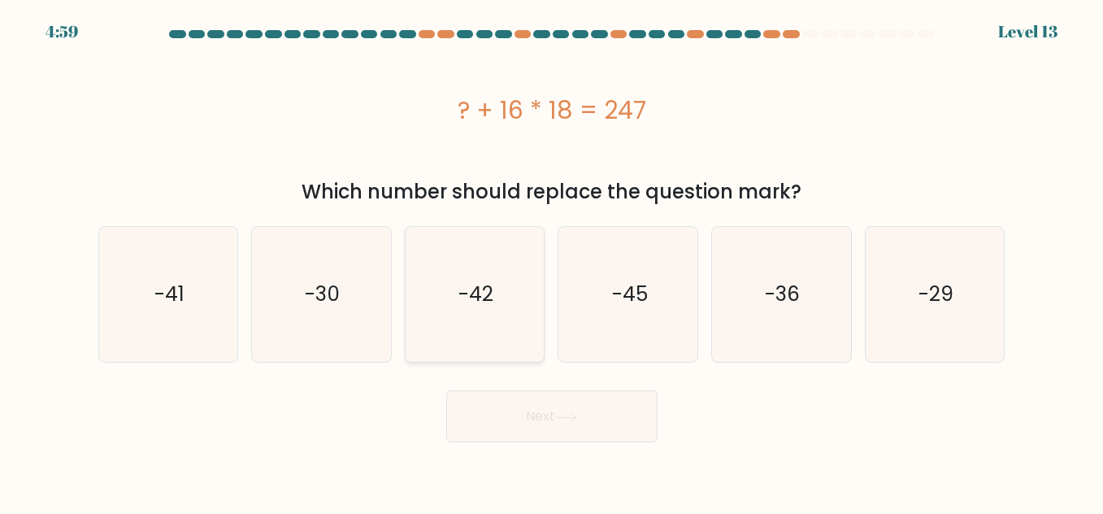
click at [484, 275] on icon "-42" at bounding box center [474, 294] width 135 height 135
click at [552, 261] on input "c. -42" at bounding box center [552, 259] width 1 height 4
radio input "true"
click at [532, 419] on button "Next" at bounding box center [551, 416] width 211 height 52
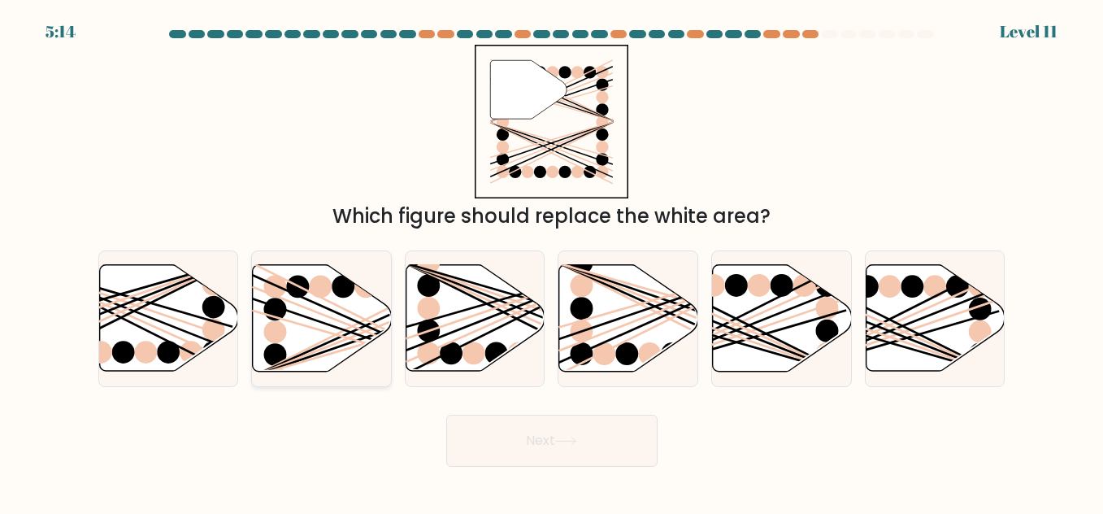
click at [331, 306] on icon at bounding box center [322, 318] width 139 height 106
click at [552, 261] on input "b." at bounding box center [552, 259] width 1 height 4
radio input "true"
click at [555, 434] on button "Next" at bounding box center [551, 441] width 211 height 52
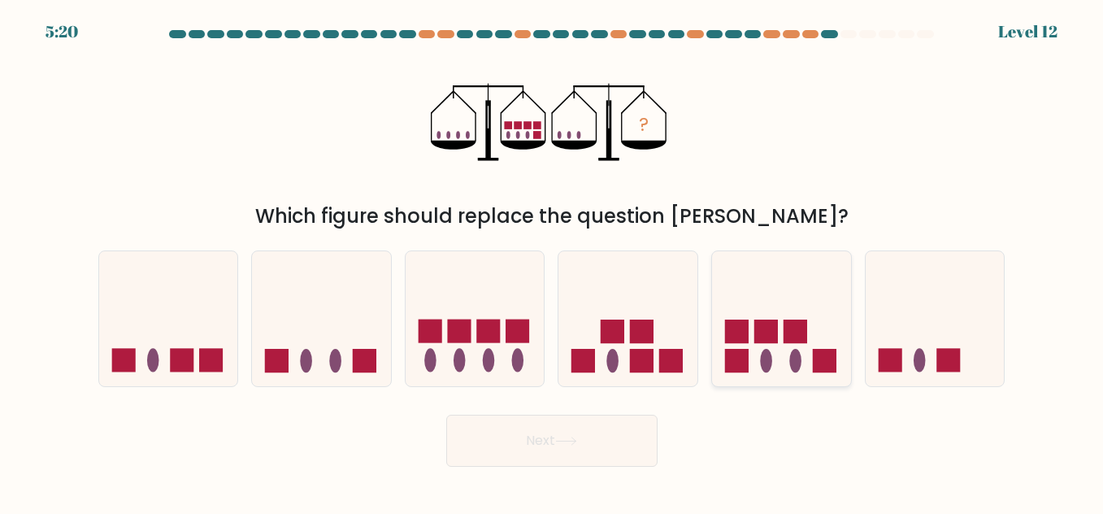
click at [803, 315] on icon at bounding box center [781, 318] width 139 height 115
click at [553, 261] on input "e." at bounding box center [552, 259] width 1 height 4
radio input "true"
click at [487, 457] on button "Next" at bounding box center [551, 441] width 211 height 52
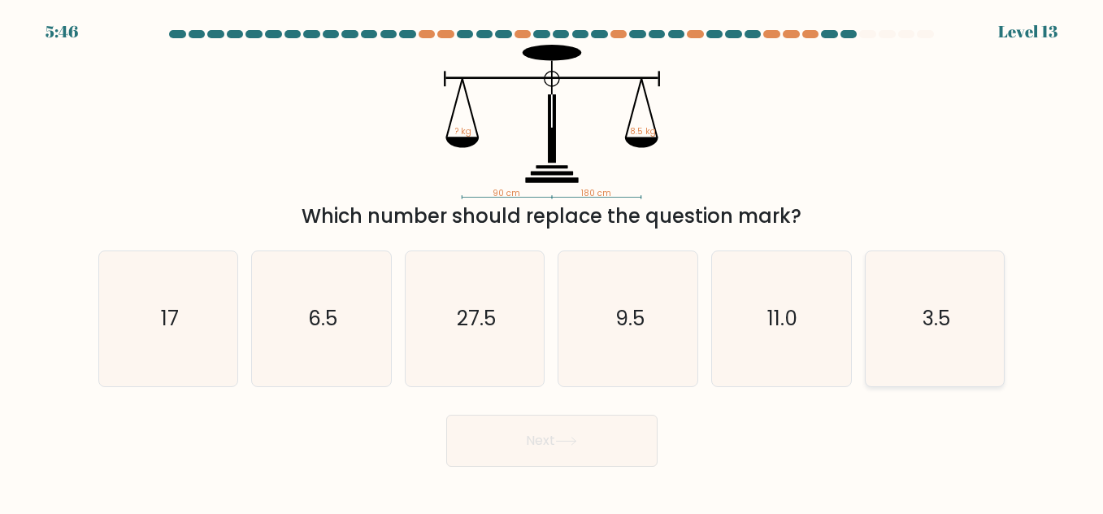
click at [871, 284] on icon "3.5" at bounding box center [934, 318] width 135 height 135
click at [553, 261] on input "f. 3.5" at bounding box center [552, 259] width 1 height 4
radio input "true"
click at [564, 448] on button "Next" at bounding box center [551, 441] width 211 height 52
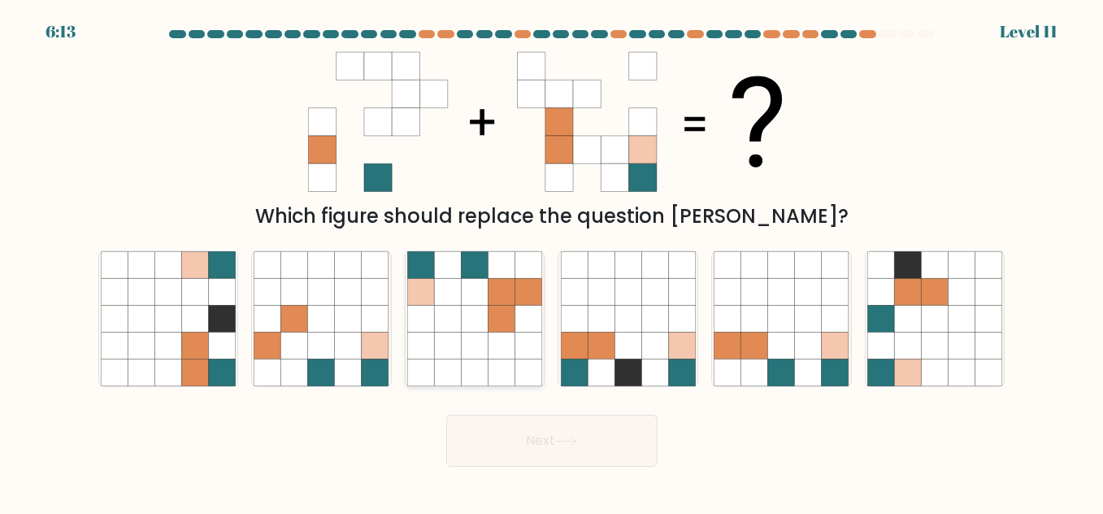
click at [452, 320] on icon at bounding box center [447, 318] width 27 height 27
click at [552, 261] on input "c." at bounding box center [552, 259] width 1 height 4
radio input "true"
click at [550, 445] on button "Next" at bounding box center [551, 441] width 211 height 52
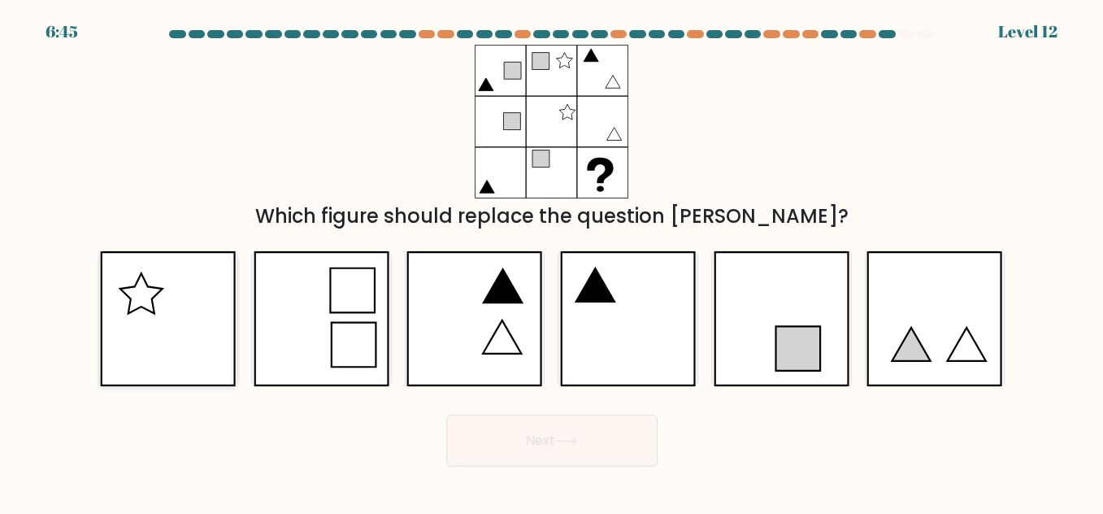
click at [143, 275] on icon at bounding box center [141, 293] width 42 height 40
click at [552, 261] on input "a." at bounding box center [552, 259] width 1 height 4
radio input "true"
click at [528, 441] on button "Next" at bounding box center [551, 441] width 211 height 52
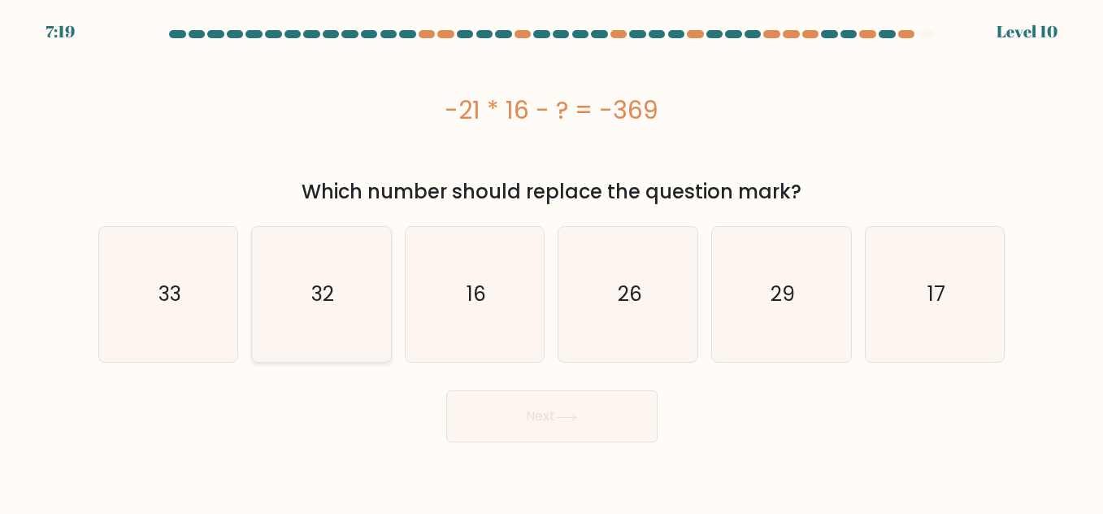
click at [349, 345] on icon "32" at bounding box center [321, 294] width 135 height 135
click at [552, 261] on input "b. 32" at bounding box center [552, 259] width 1 height 4
radio input "true"
click at [567, 406] on button "Next" at bounding box center [551, 416] width 211 height 52
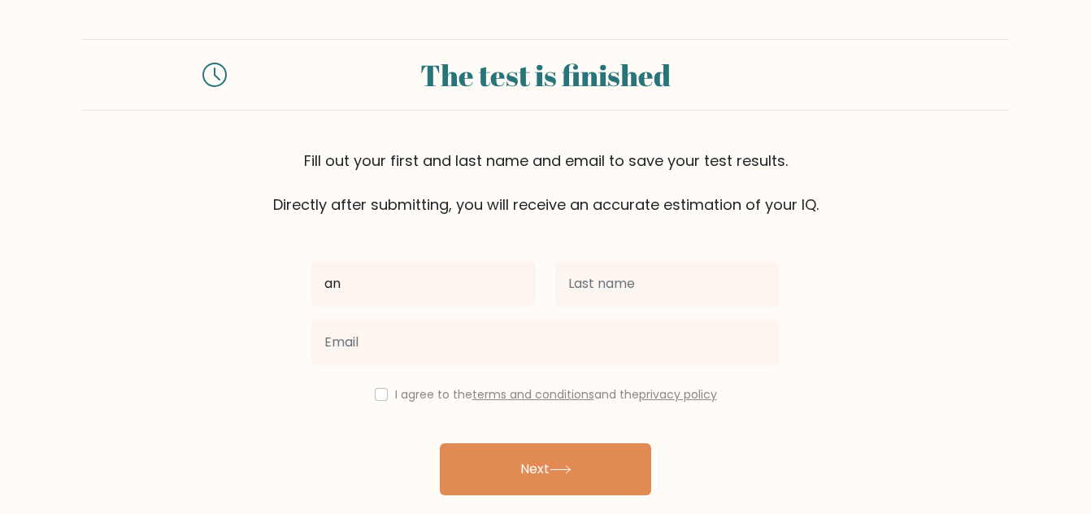
type input "a"
type input "Angel"
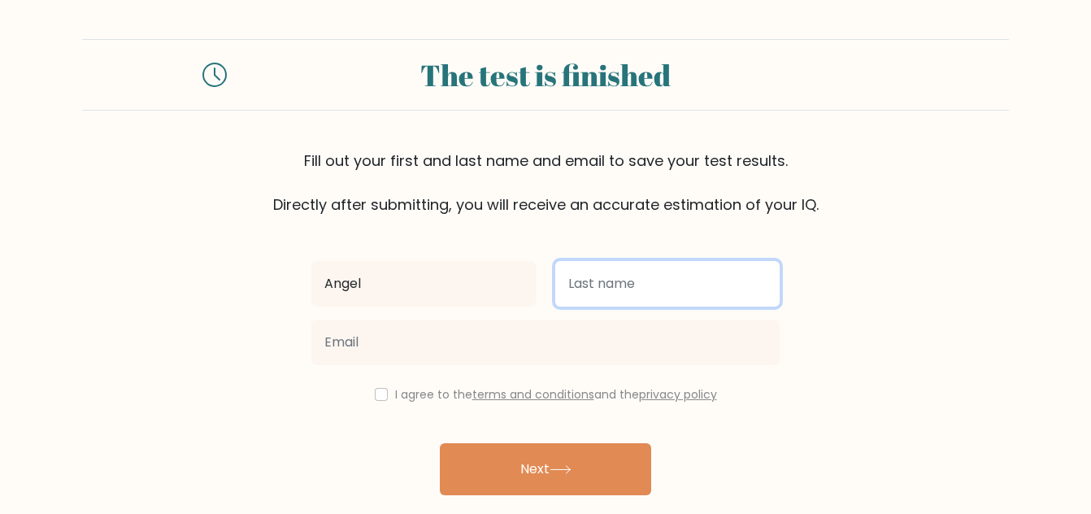
click at [632, 276] on input "text" at bounding box center [667, 284] width 224 height 46
type input "r"
type input "Responso"
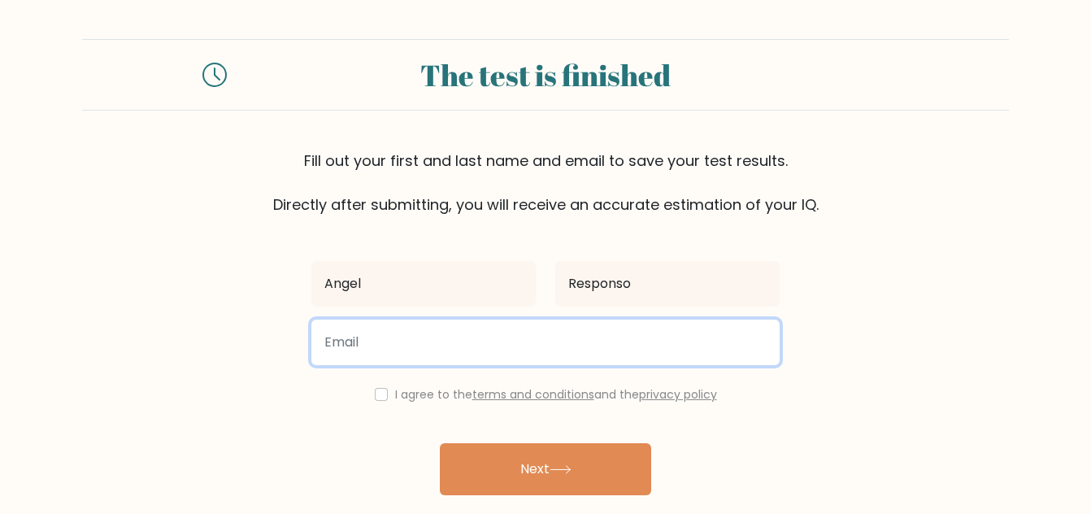
click at [365, 328] on input "email" at bounding box center [545, 342] width 468 height 46
type input "angel.rsponso@gmail.com"
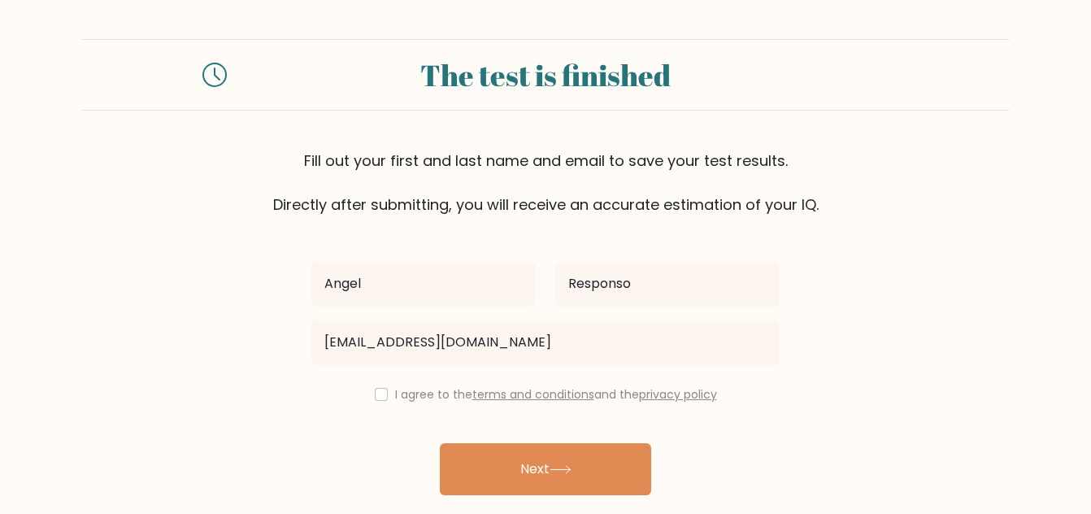
click at [370, 389] on div "I agree to the terms and conditions and the privacy policy" at bounding box center [546, 395] width 488 height 20
click at [380, 389] on input "checkbox" at bounding box center [381, 394] width 13 height 13
checkbox input "true"
click at [480, 503] on div "Already have an account? Login" at bounding box center [545, 513] width 468 height 37
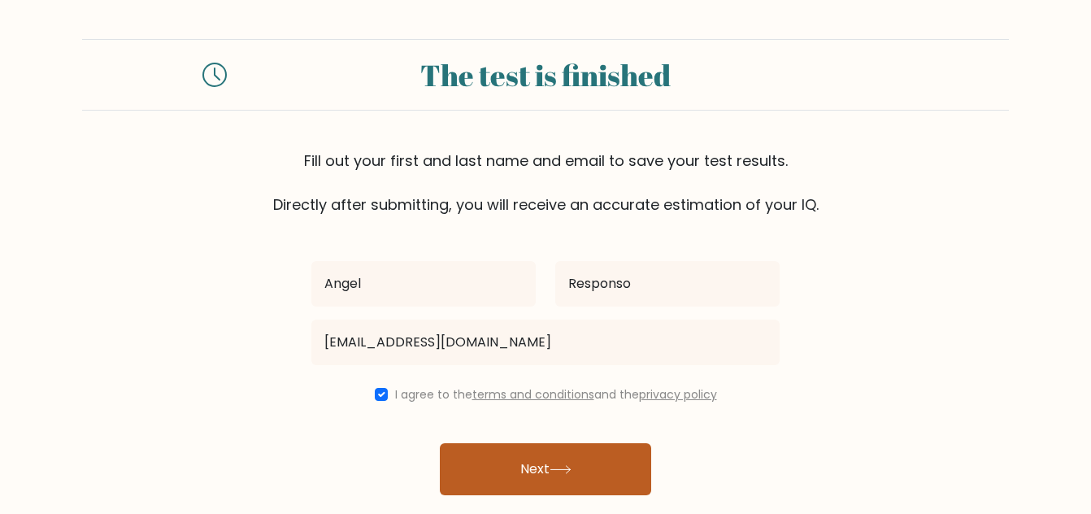
click at [558, 472] on icon at bounding box center [561, 469] width 22 height 9
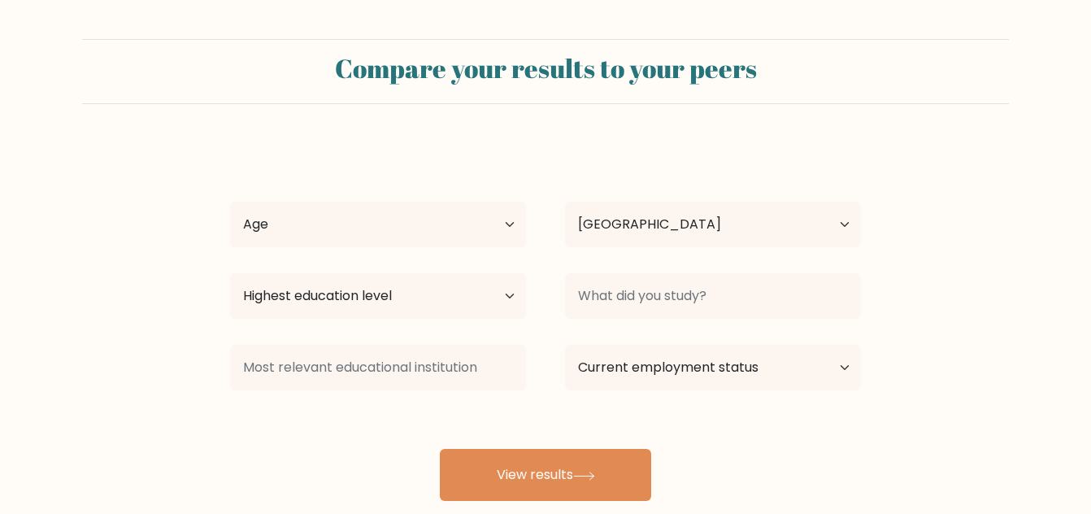
select select "PH"
click at [463, 224] on select "Age Under [DEMOGRAPHIC_DATA] [DEMOGRAPHIC_DATA] [DEMOGRAPHIC_DATA] [DEMOGRAPHIC…" at bounding box center [378, 225] width 296 height 46
select select "18_24"
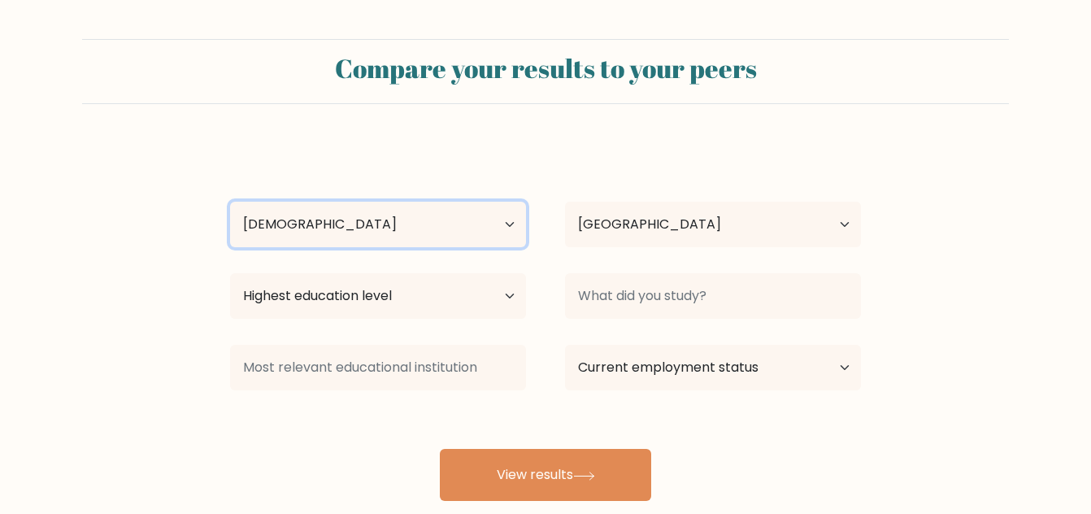
click at [230, 202] on select "Age Under [DEMOGRAPHIC_DATA] [DEMOGRAPHIC_DATA] [DEMOGRAPHIC_DATA] [DEMOGRAPHIC…" at bounding box center [378, 225] width 296 height 46
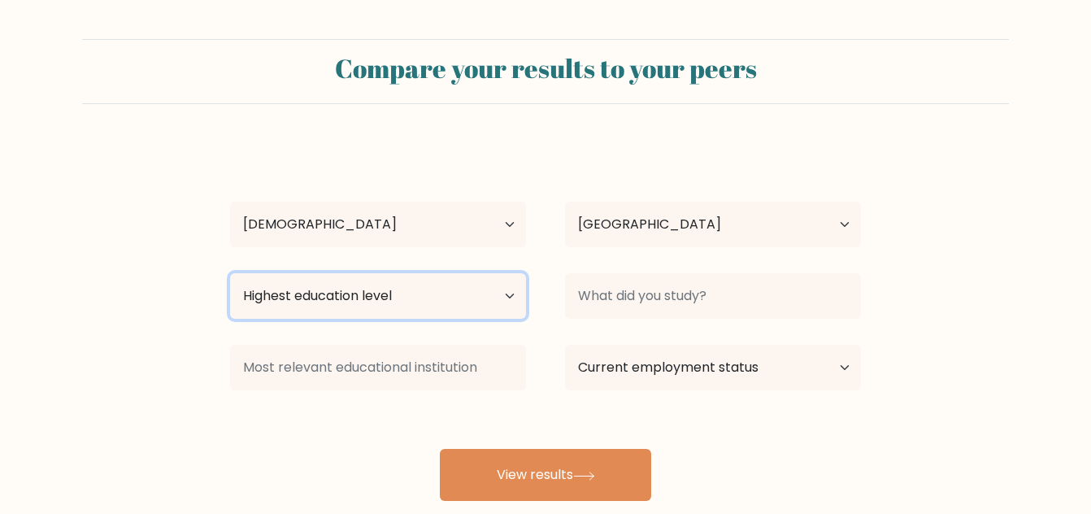
drag, startPoint x: 446, startPoint y: 244, endPoint x: 419, endPoint y: 298, distance: 61.1
click at [419, 298] on select "Highest education level No schooling Primary Lower Secondary Upper Secondary Oc…" at bounding box center [378, 296] width 296 height 46
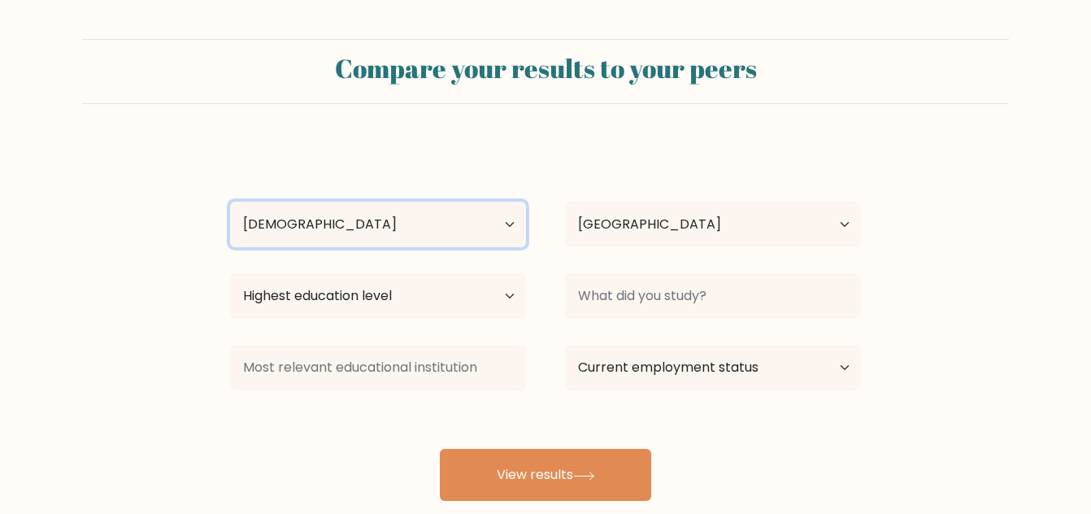
drag, startPoint x: 419, startPoint y: 298, endPoint x: 367, endPoint y: 224, distance: 90.6
click at [367, 224] on select "Age Under 18 years old 18-24 years old 25-34 years old 35-44 years old 45-54 ye…" at bounding box center [378, 225] width 296 height 46
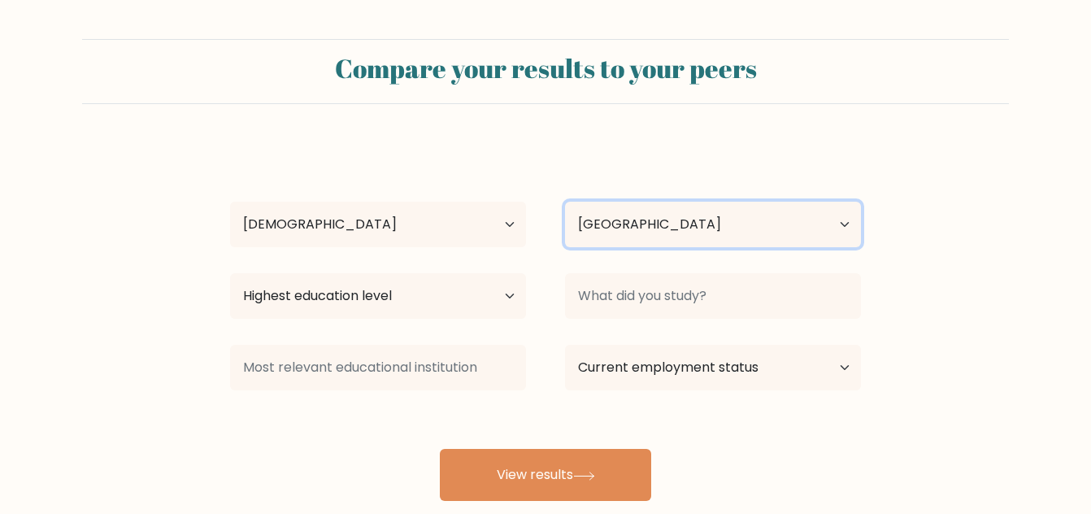
click at [585, 215] on select "Country Afghanistan Albania Algeria American Samoa Andorra Angola Anguilla Anta…" at bounding box center [713, 225] width 296 height 46
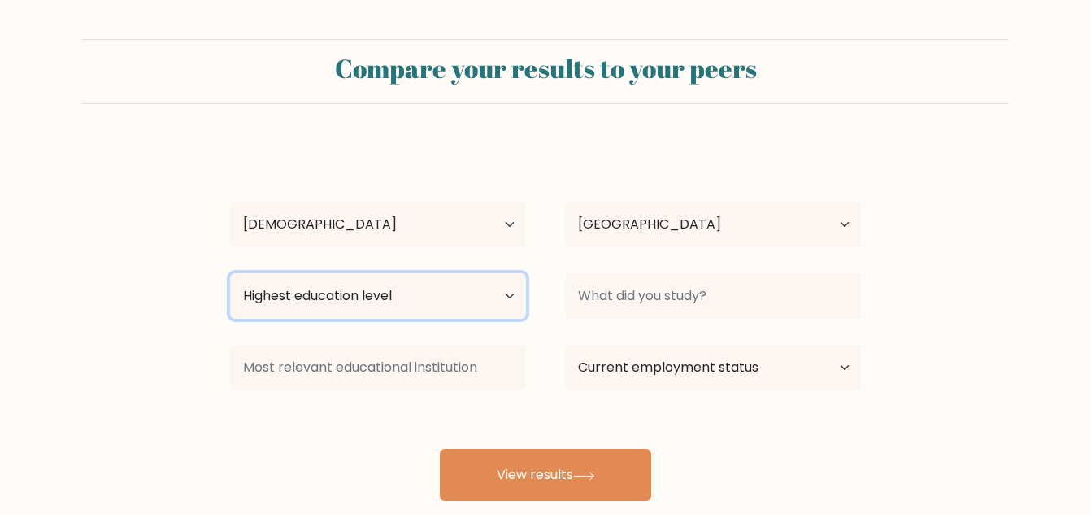
click at [454, 286] on select "Highest education level No schooling Primary Lower Secondary Upper Secondary Oc…" at bounding box center [378, 296] width 296 height 46
select select "upper_secondary"
click at [230, 273] on select "Highest education level No schooling Primary Lower Secondary Upper Secondary Oc…" at bounding box center [378, 296] width 296 height 46
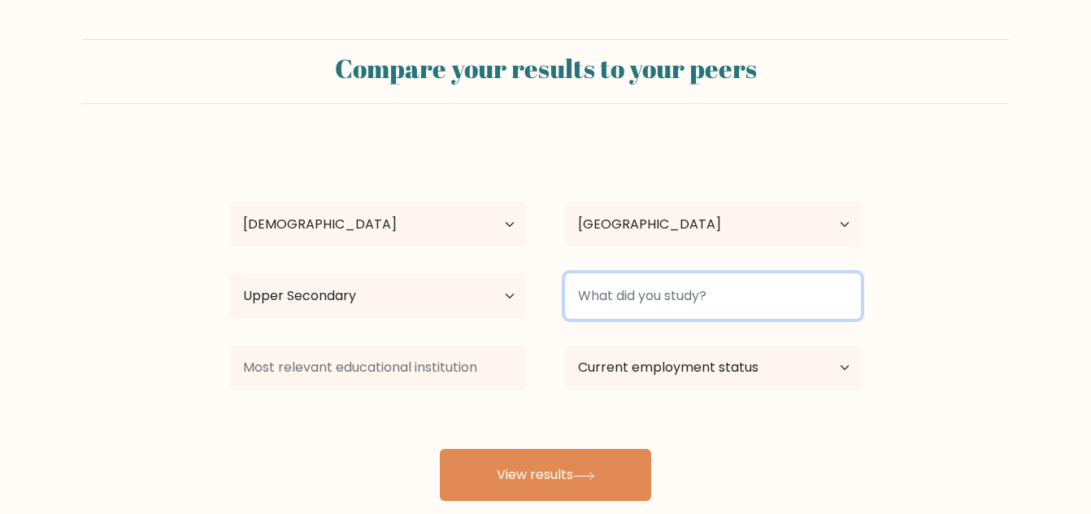
click at [682, 290] on input at bounding box center [713, 296] width 296 height 46
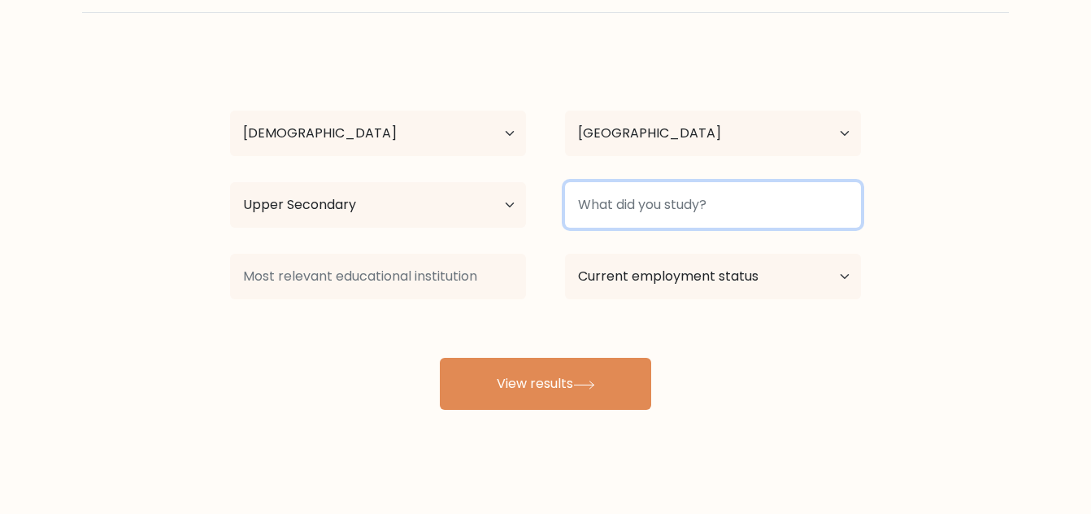
scroll to position [102, 0]
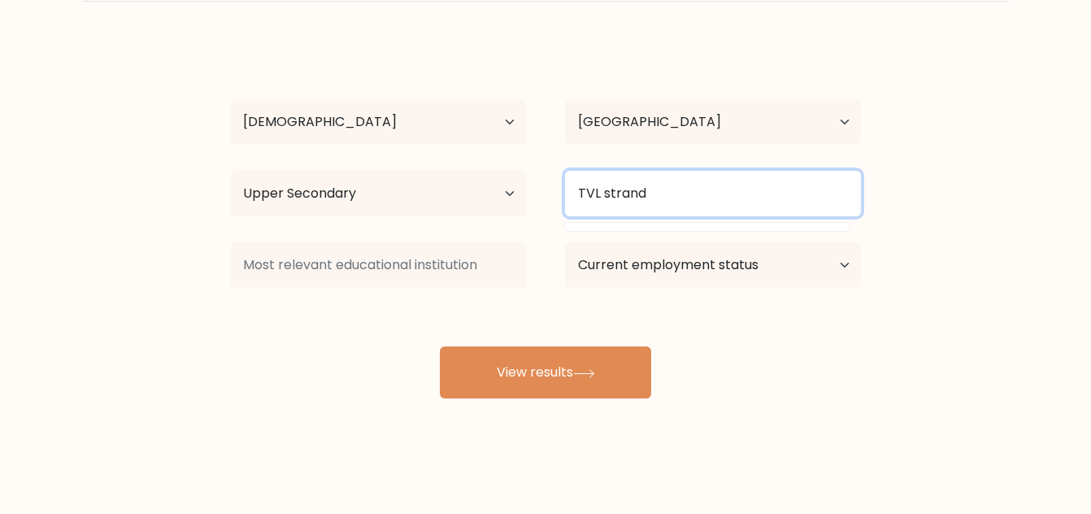
type input "TVL strand"
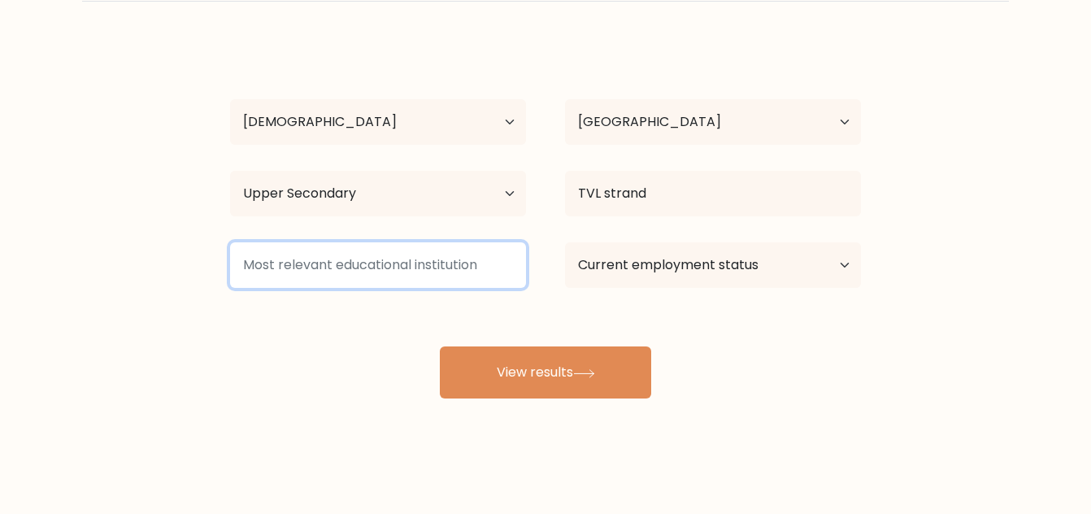
click at [469, 271] on input at bounding box center [378, 265] width 296 height 46
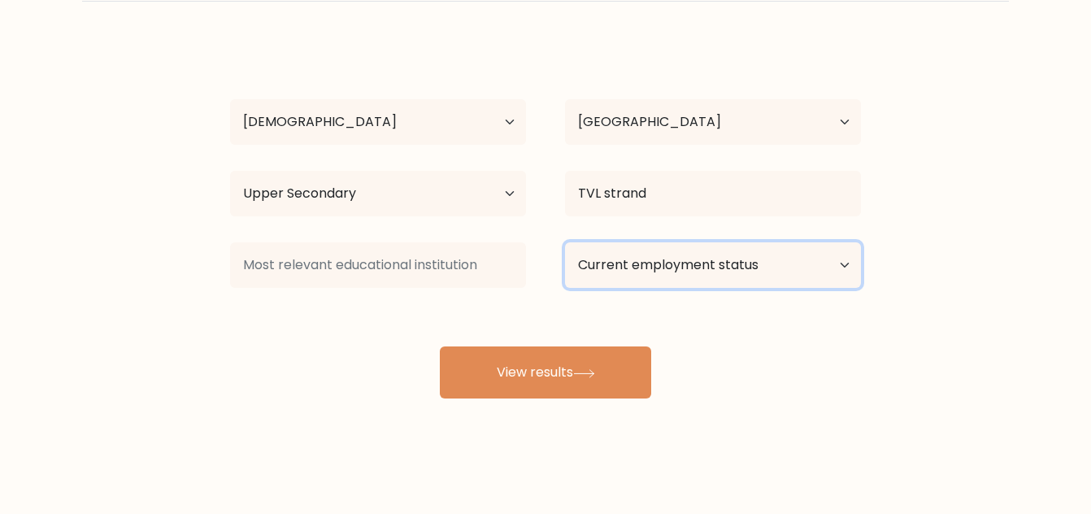
click at [652, 265] on select "Current employment status Employed Student Retired Other / prefer not to answer" at bounding box center [713, 265] width 296 height 46
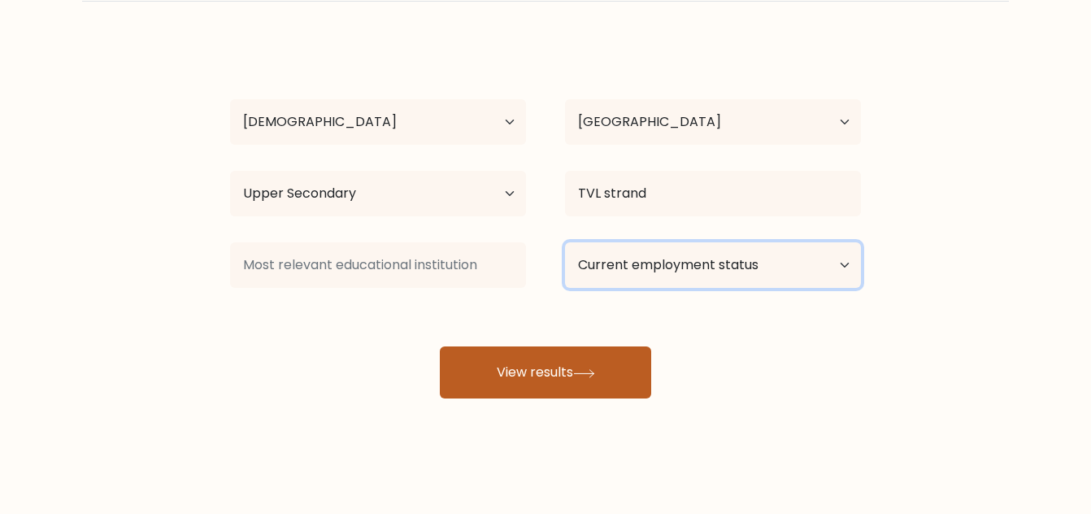
select select "other"
click at [565, 242] on select "Current employment status Employed Student Retired Other / prefer not to answer" at bounding box center [713, 265] width 296 height 46
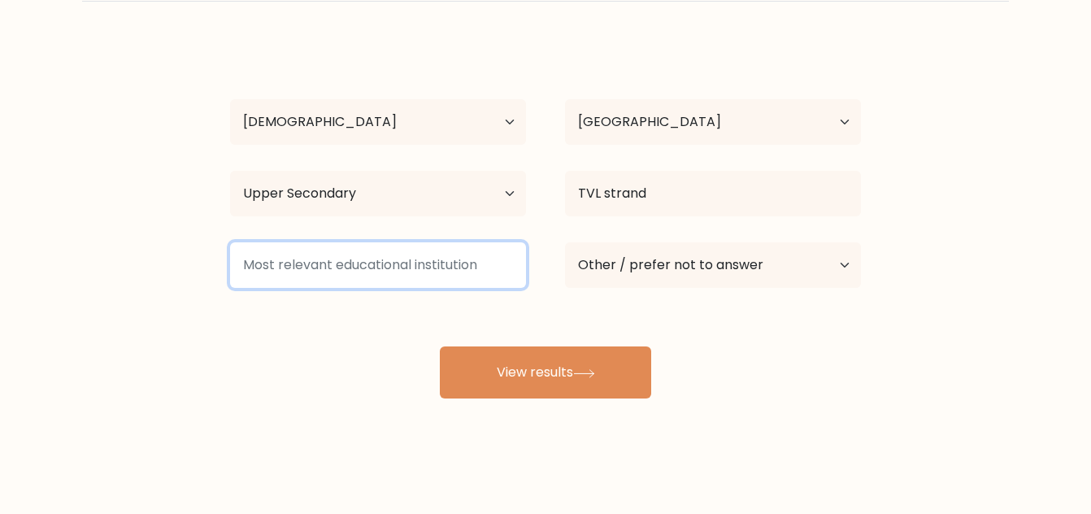
click at [477, 270] on input at bounding box center [378, 265] width 296 height 46
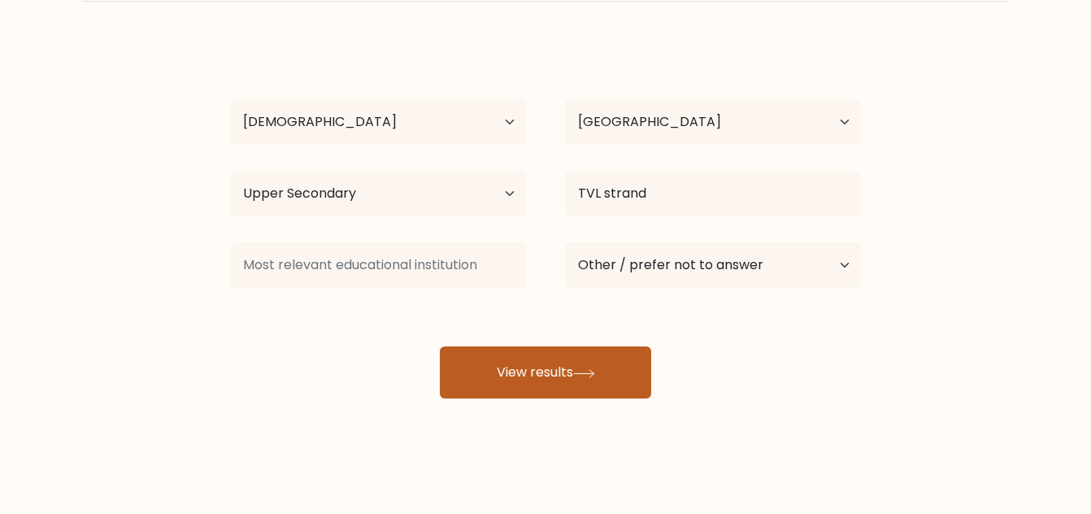
click at [509, 367] on button "View results" at bounding box center [545, 372] width 211 height 52
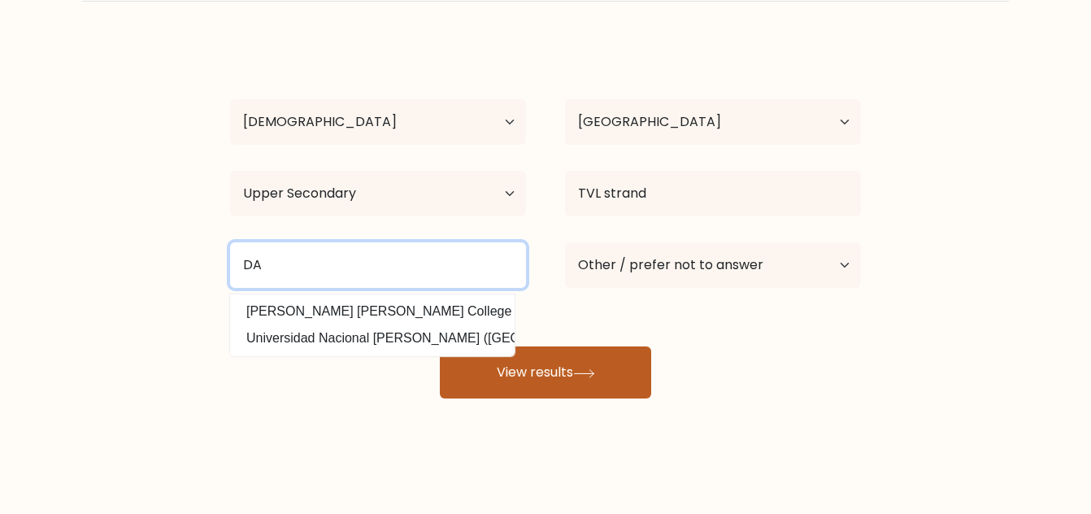
type input "D"
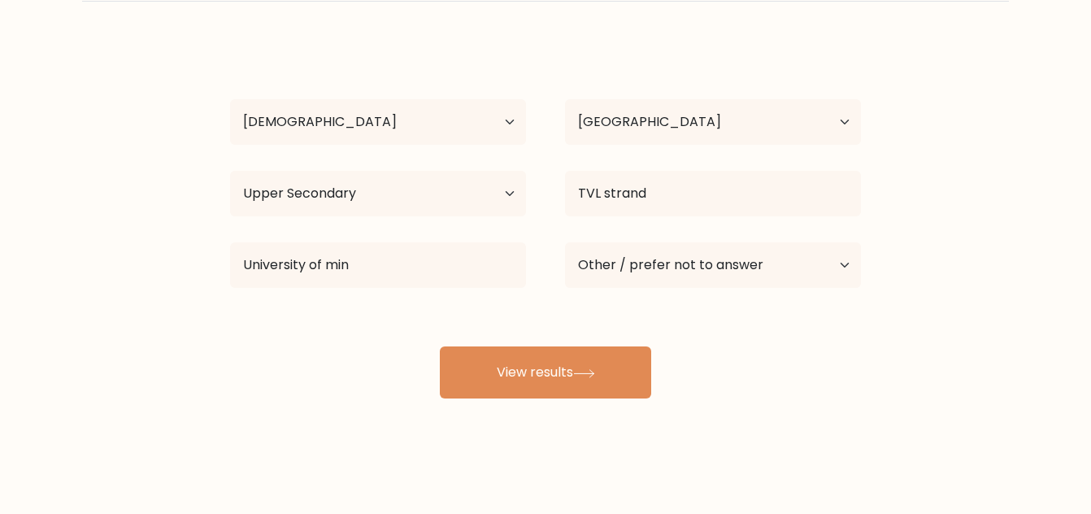
click at [402, 329] on div "Angel Responso Age Under 18 years old 18-24 years old 25-34 years old 35-44 yea…" at bounding box center [545, 220] width 650 height 358
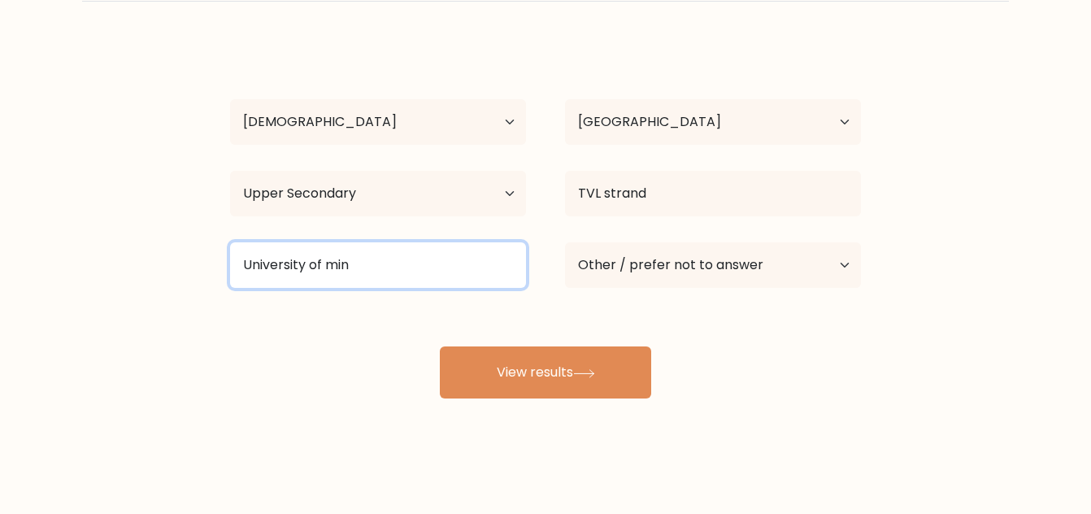
click at [416, 267] on input "University of min" at bounding box center [378, 265] width 296 height 46
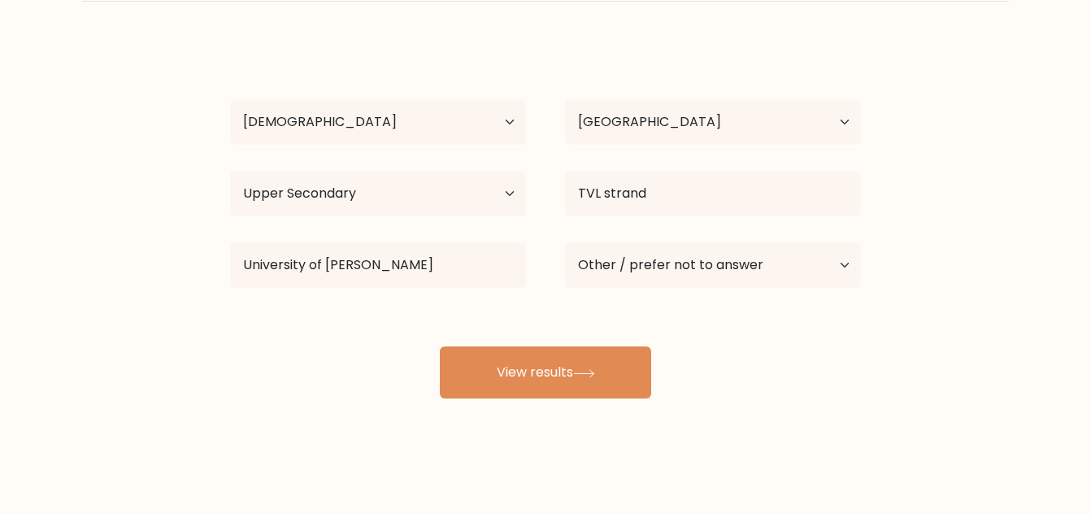
click at [425, 301] on div "Angel Responso Age Under 18 years old 18-24 years old 25-34 years old 35-44 yea…" at bounding box center [545, 220] width 650 height 358
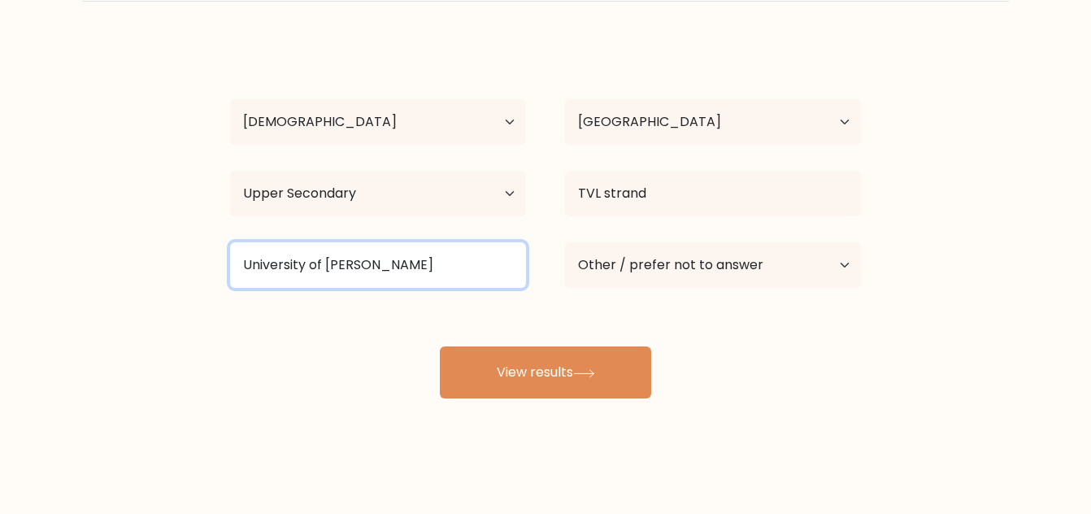
click at [436, 280] on input "University of minda" at bounding box center [378, 265] width 296 height 46
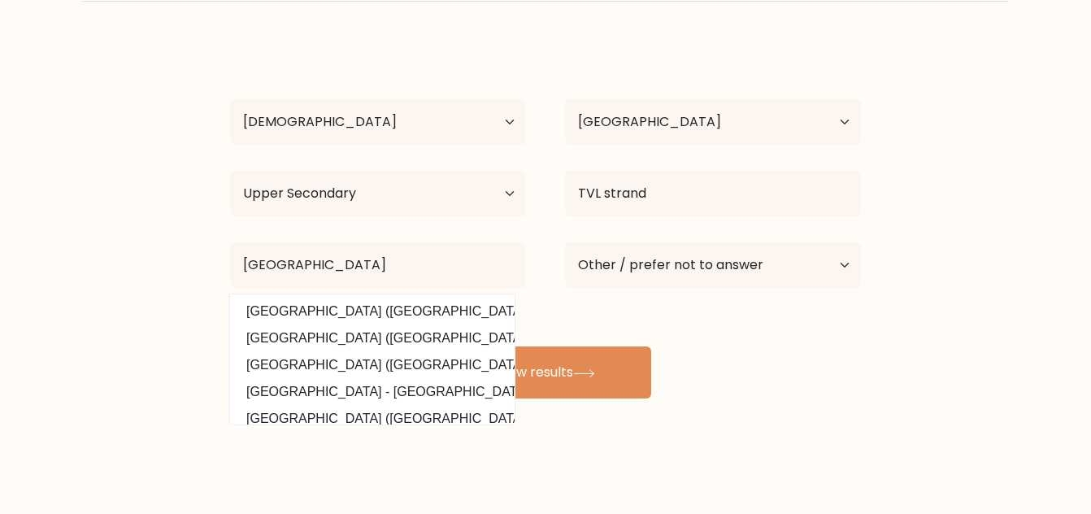
click at [476, 308] on option "University of Mindanao (Philippines)" at bounding box center [372, 311] width 276 height 26
type input "[GEOGRAPHIC_DATA]"
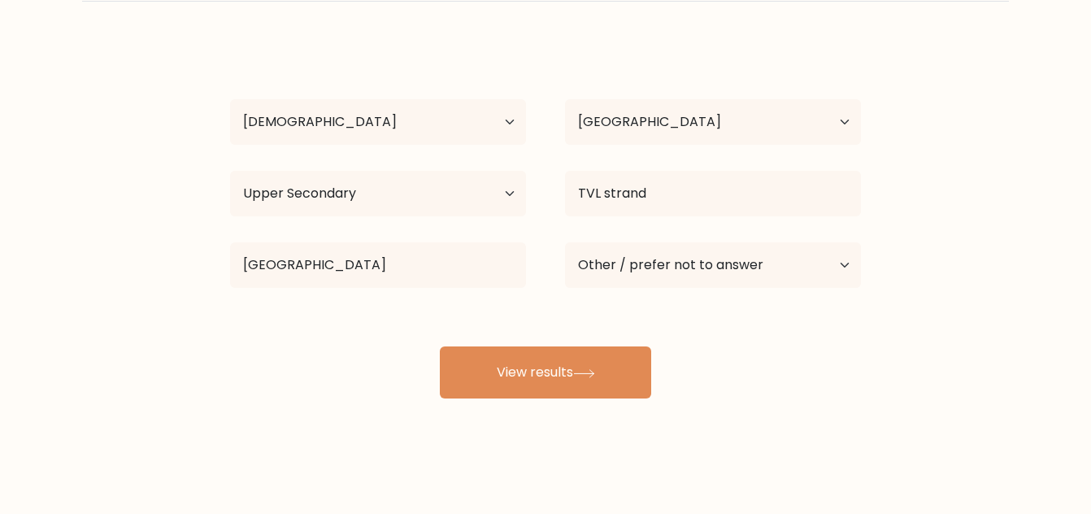
drag, startPoint x: 476, startPoint y: 308, endPoint x: 402, endPoint y: 389, distance: 109.3
click at [402, 389] on div "Angel Responso Age Under 18 years old 18-24 years old 25-34 years old 35-44 yea…" at bounding box center [545, 220] width 650 height 358
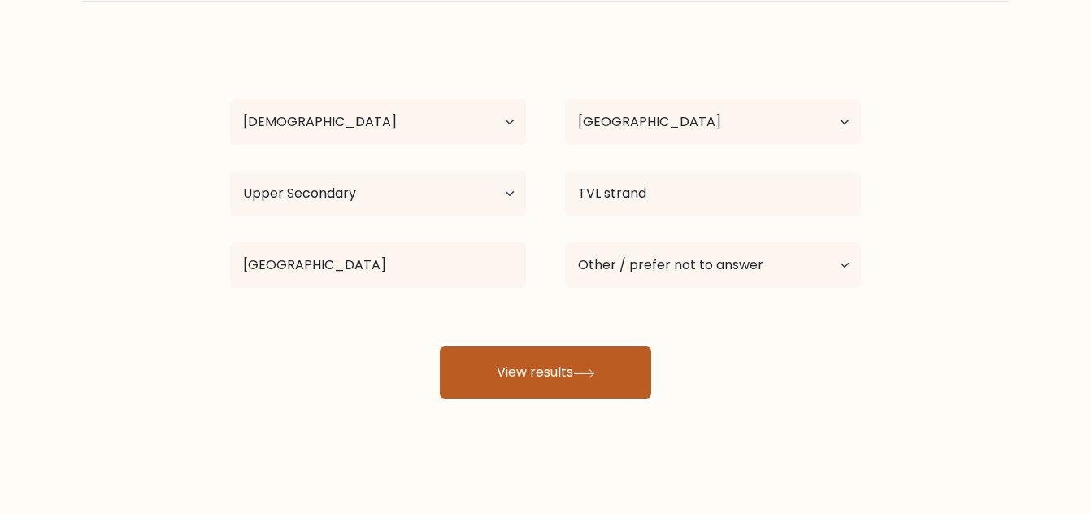
click at [501, 380] on button "View results" at bounding box center [545, 372] width 211 height 52
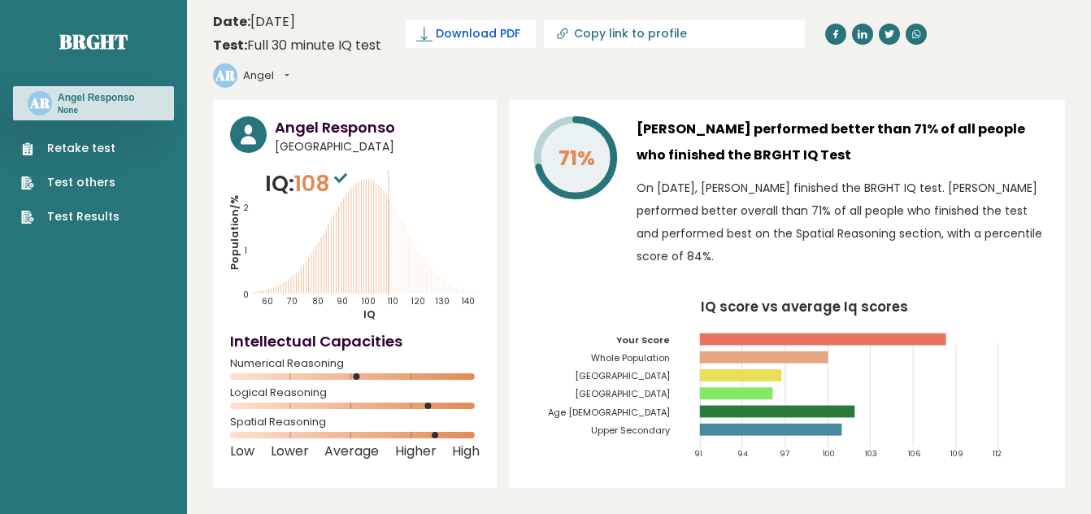
click at [497, 36] on span "Download PDF" at bounding box center [478, 33] width 85 height 17
